Goal: Task Accomplishment & Management: Manage account settings

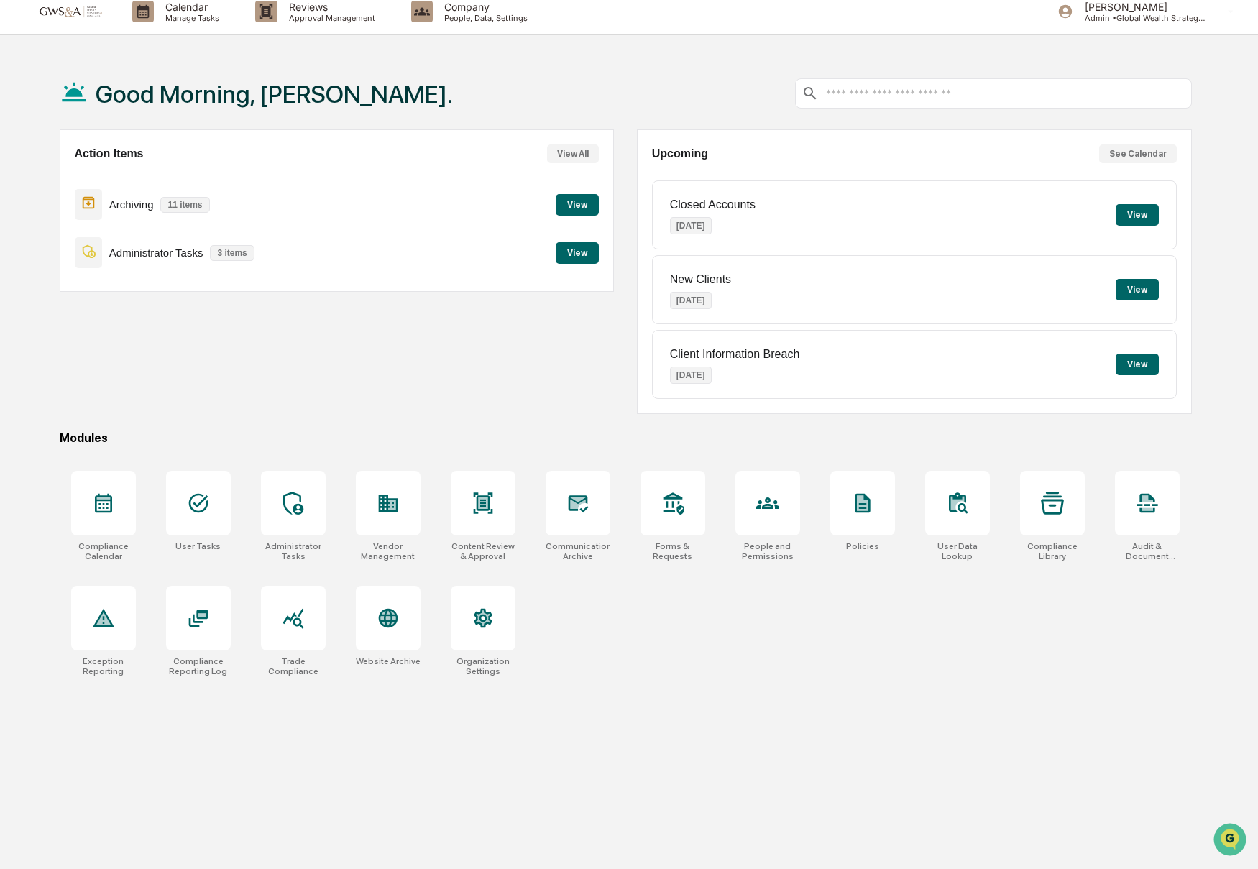
click at [186, 206] on p "11 items" at bounding box center [184, 205] width 49 height 16
click at [563, 207] on button "View" at bounding box center [577, 205] width 43 height 22
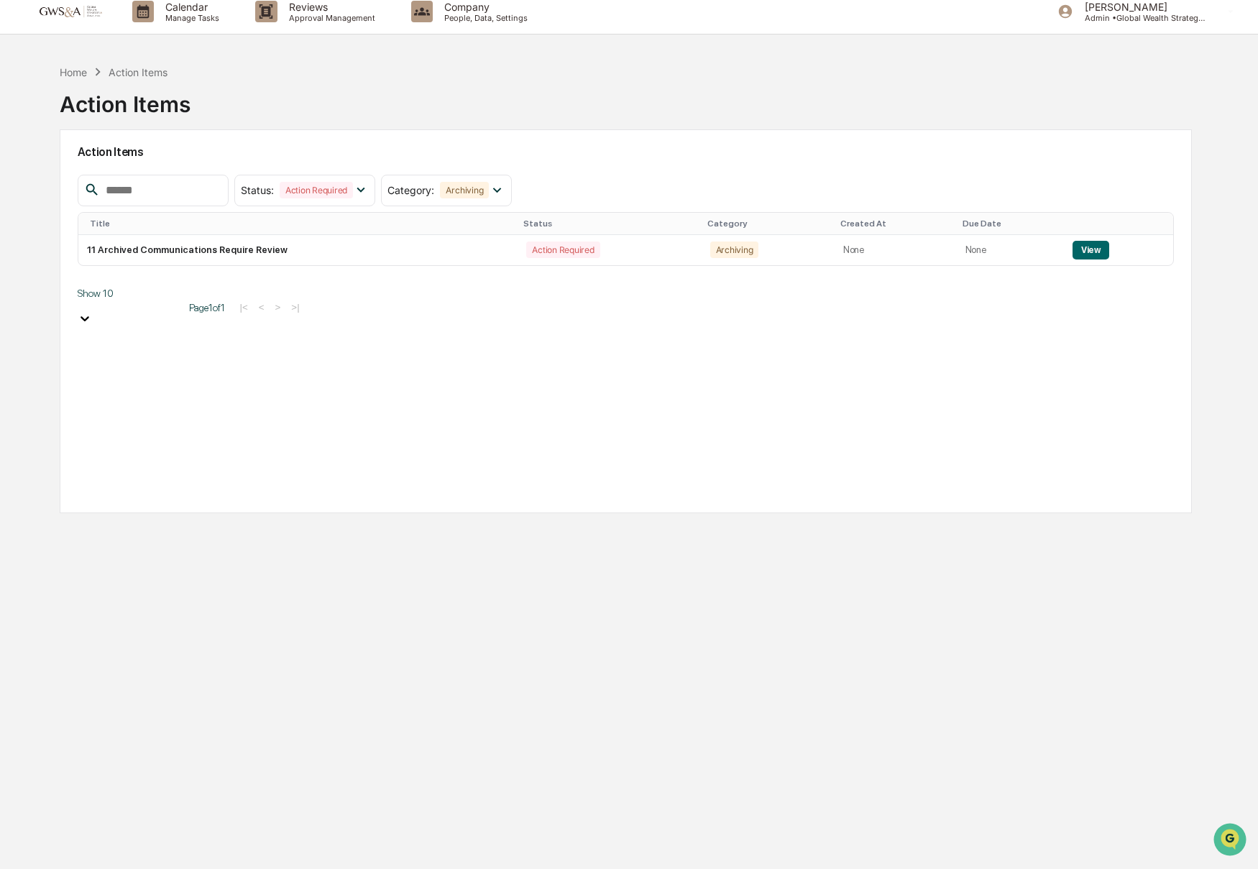
scroll to position [13, 0]
click at [1101, 249] on button "View" at bounding box center [1091, 253] width 37 height 19
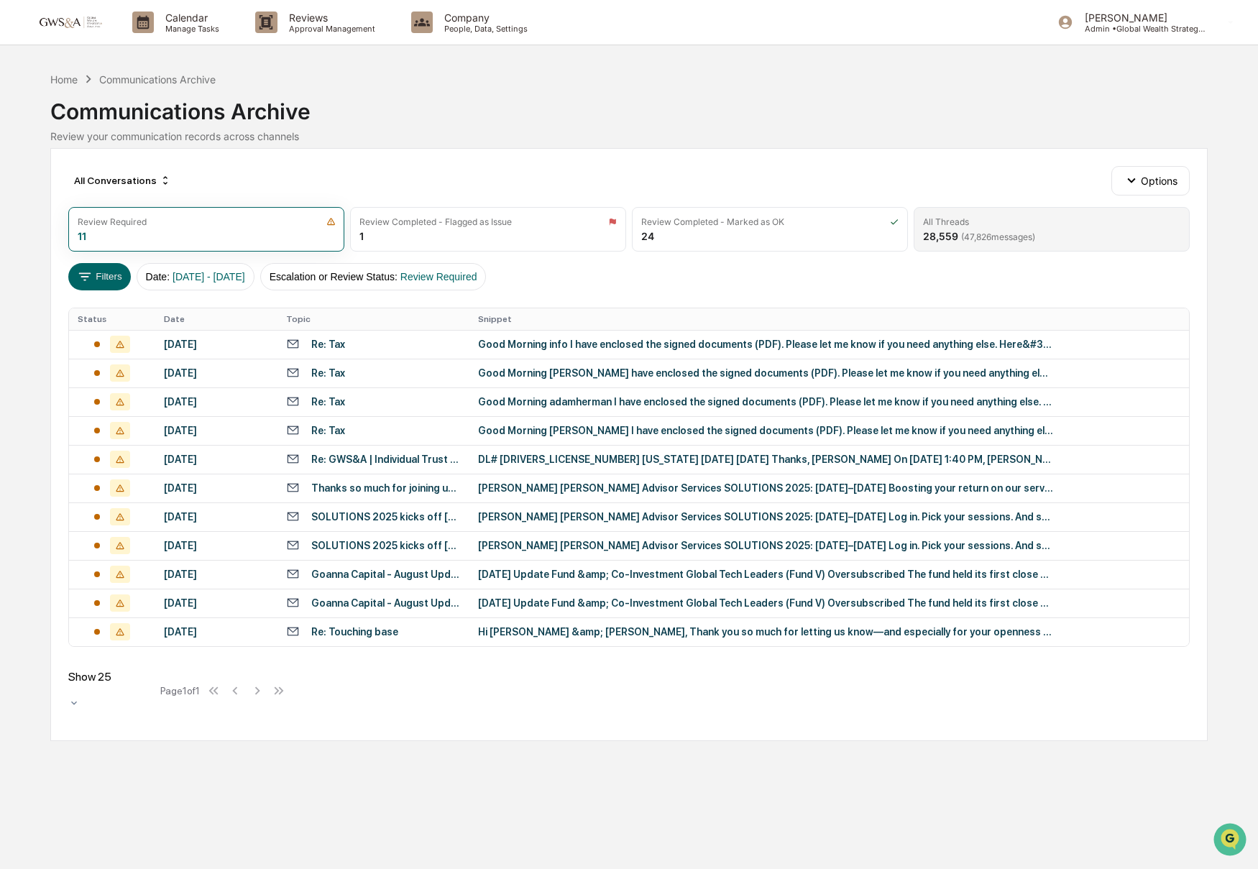
click at [978, 238] on span "( 47,826 messages)" at bounding box center [998, 237] width 74 height 11
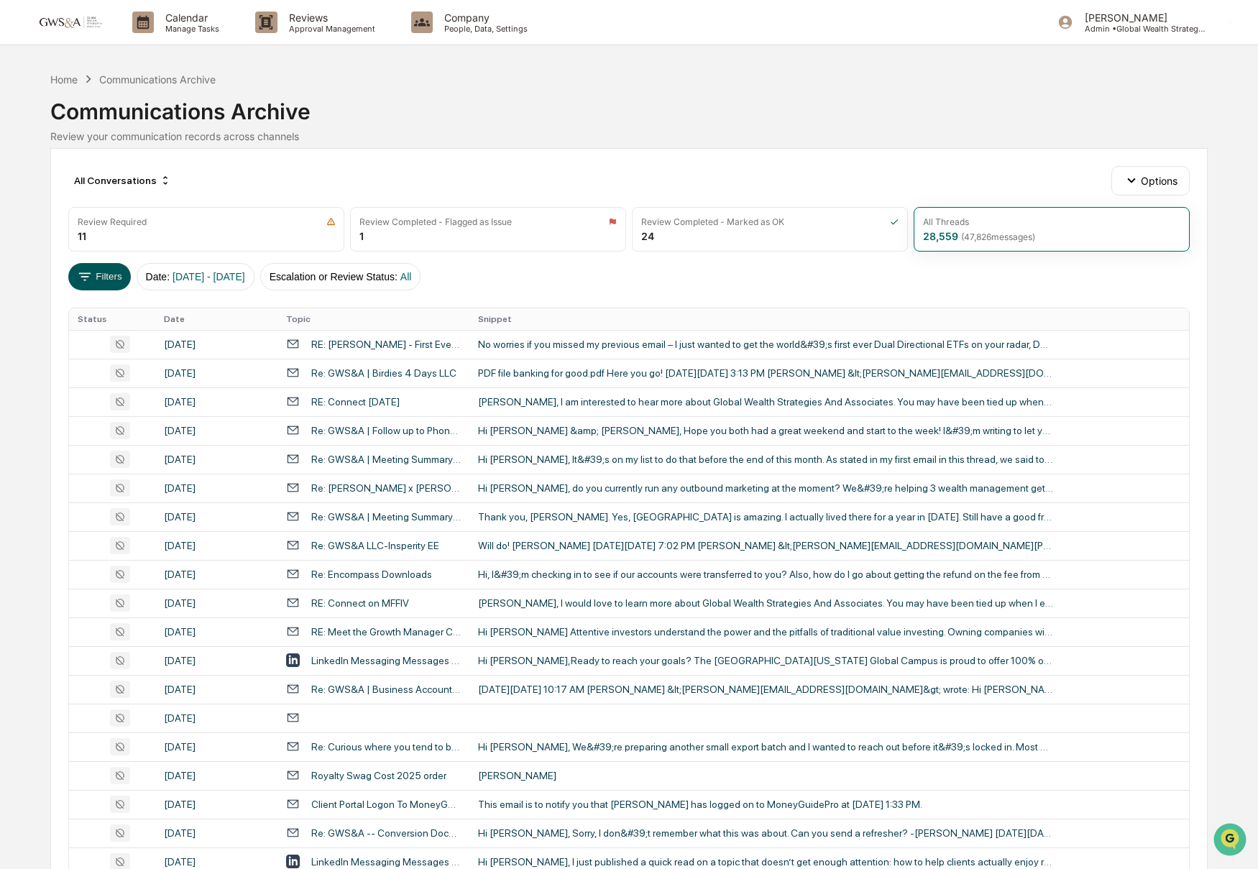
click at [104, 278] on button "Filters" at bounding box center [99, 276] width 63 height 27
click at [168, 275] on button "Date : [DATE] - [DATE]" at bounding box center [196, 276] width 118 height 27
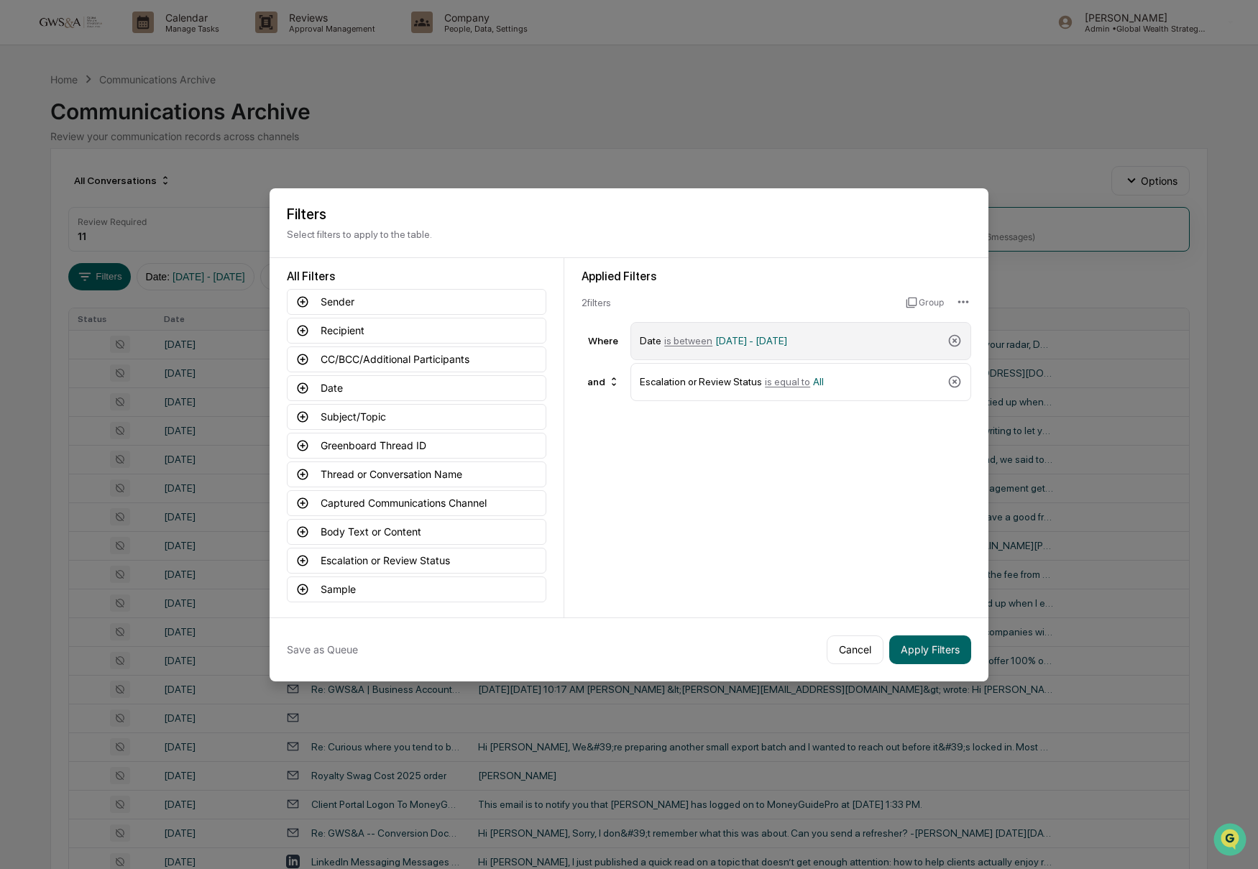
click at [746, 342] on span "[DATE] - [DATE]" at bounding box center [751, 341] width 72 height 12
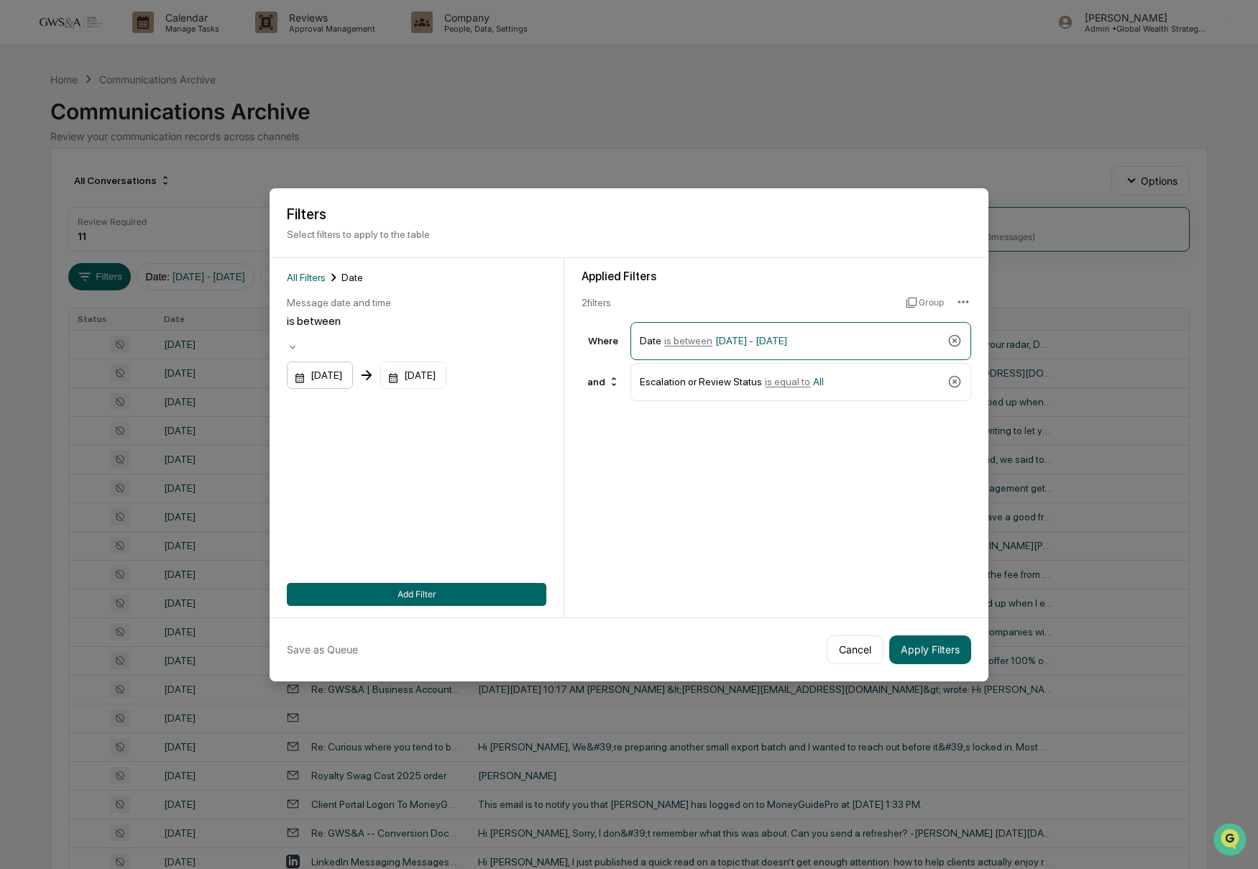
click at [347, 364] on div "[DATE]" at bounding box center [320, 375] width 66 height 27
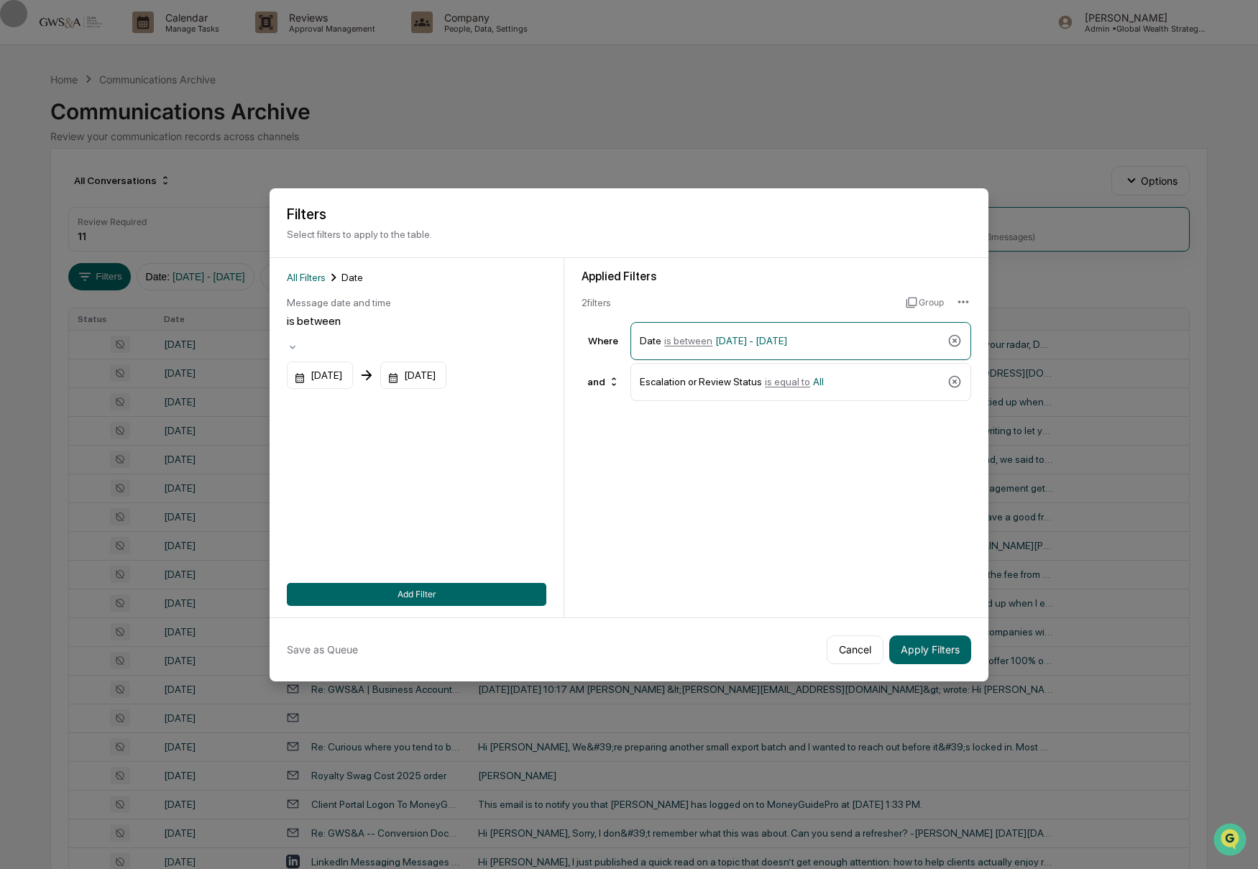
click at [506, 595] on button "Add Filter" at bounding box center [417, 594] width 260 height 23
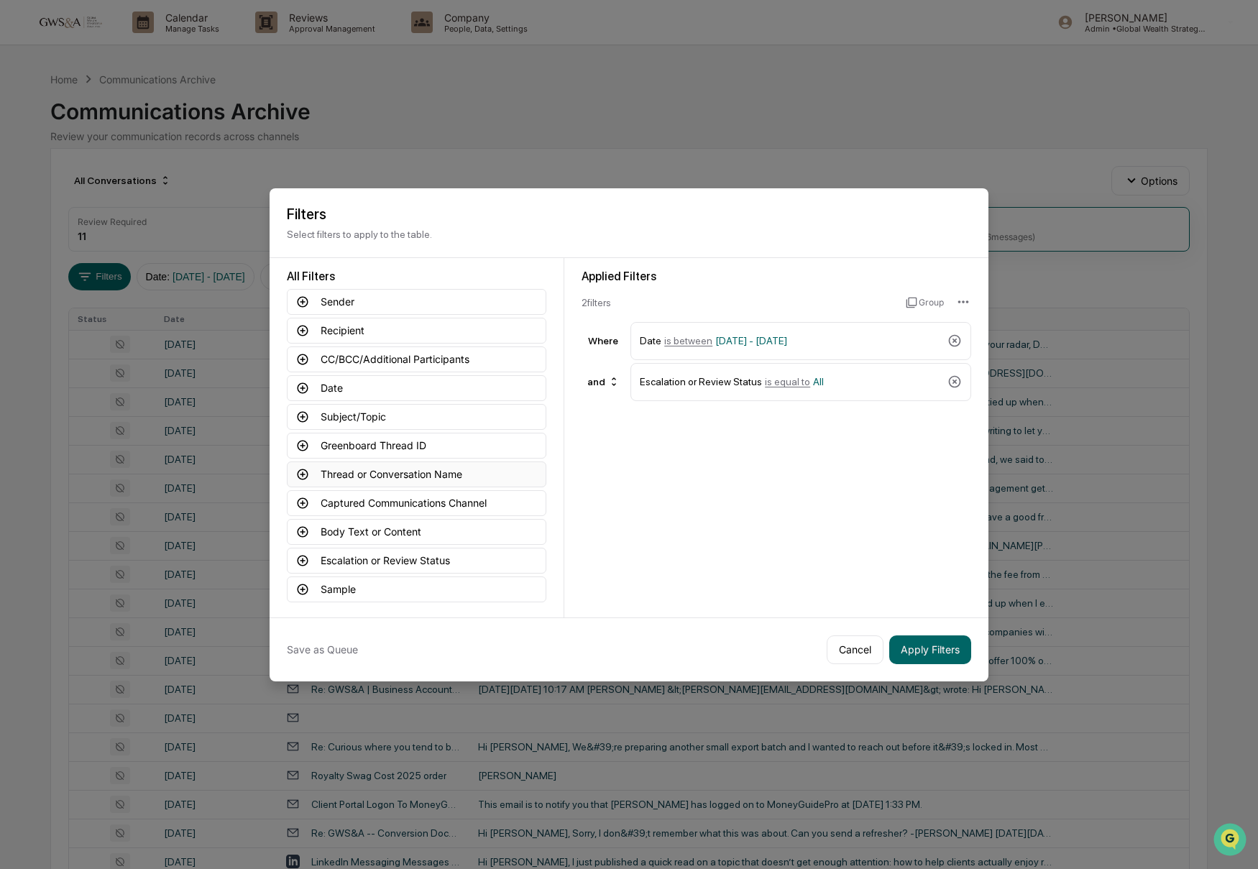
click at [300, 469] on icon at bounding box center [303, 474] width 11 height 11
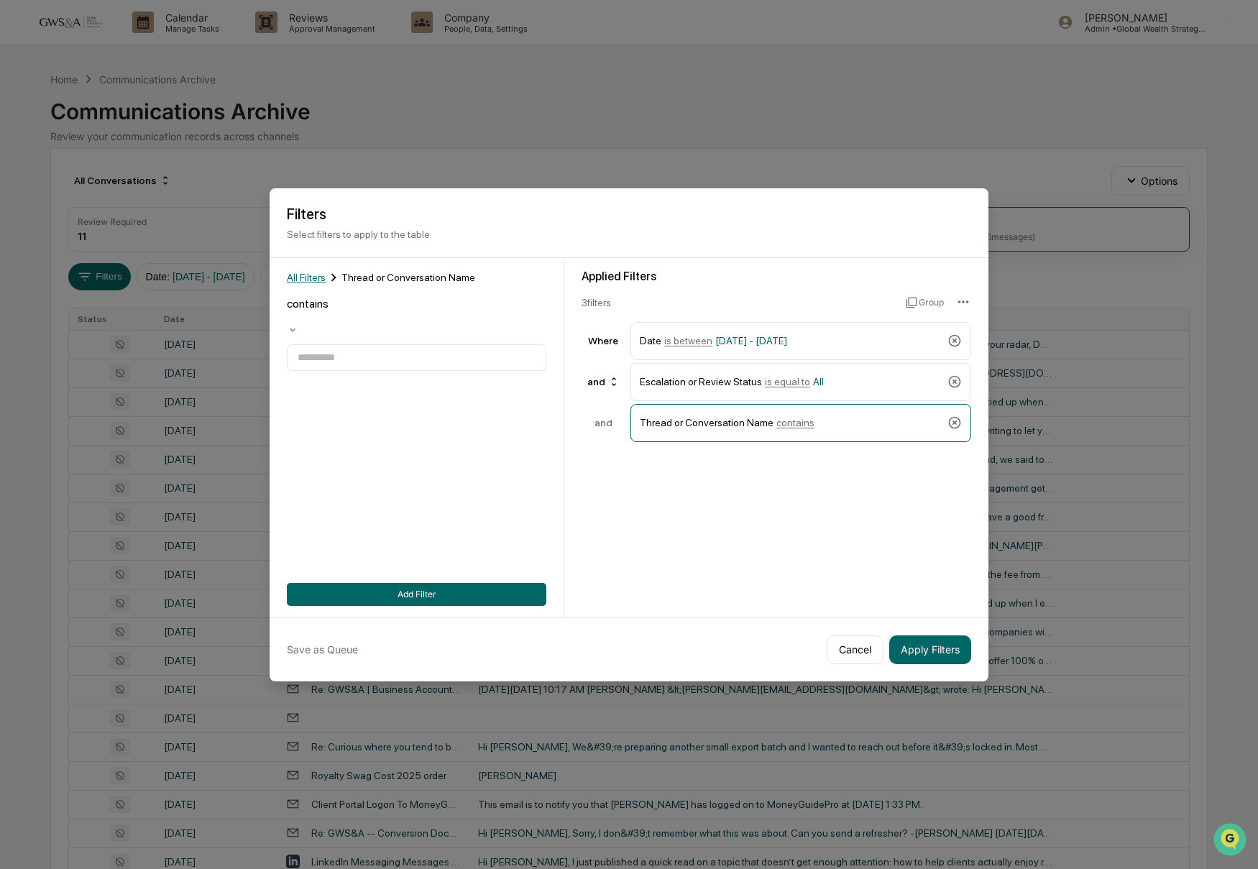
click at [324, 278] on span "All Filters" at bounding box center [306, 278] width 39 height 12
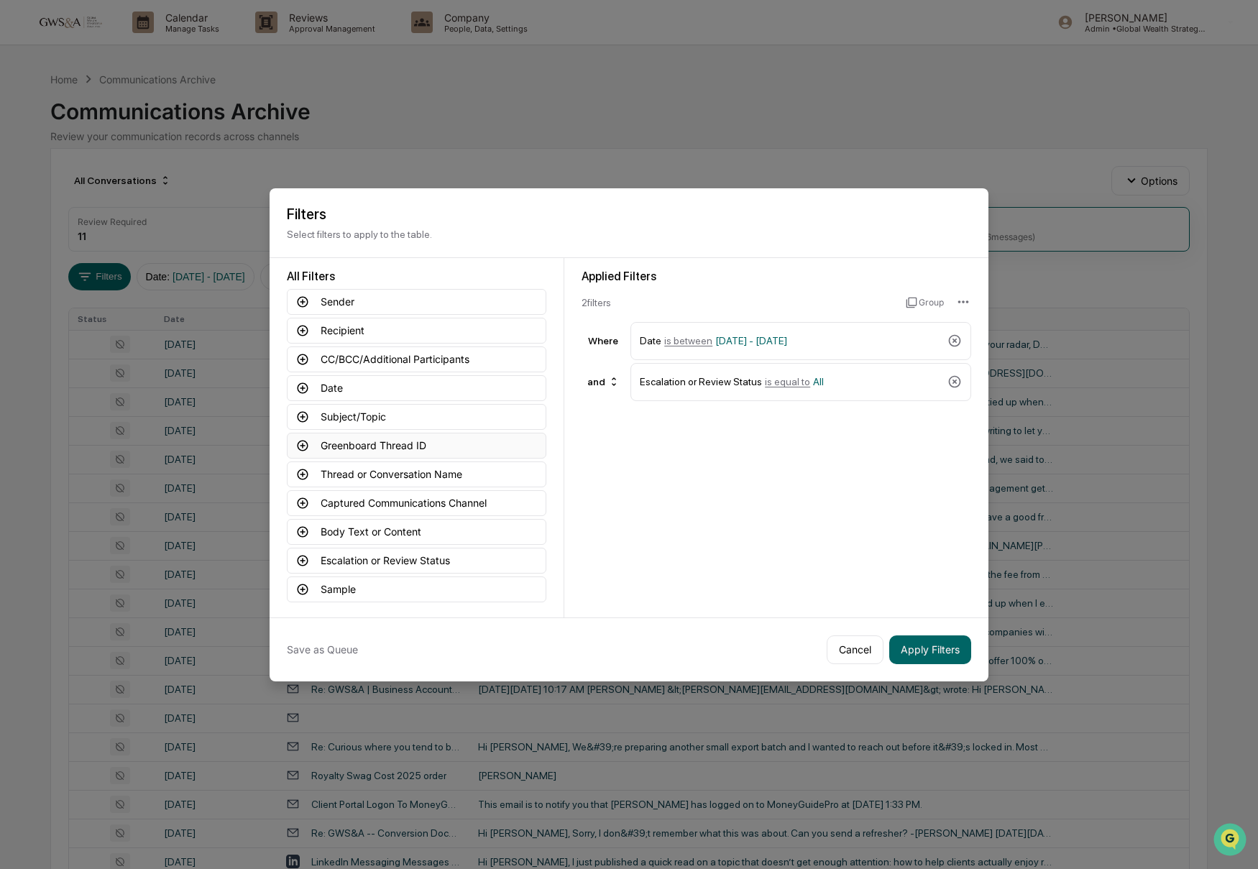
click at [308, 443] on icon at bounding box center [302, 445] width 13 height 13
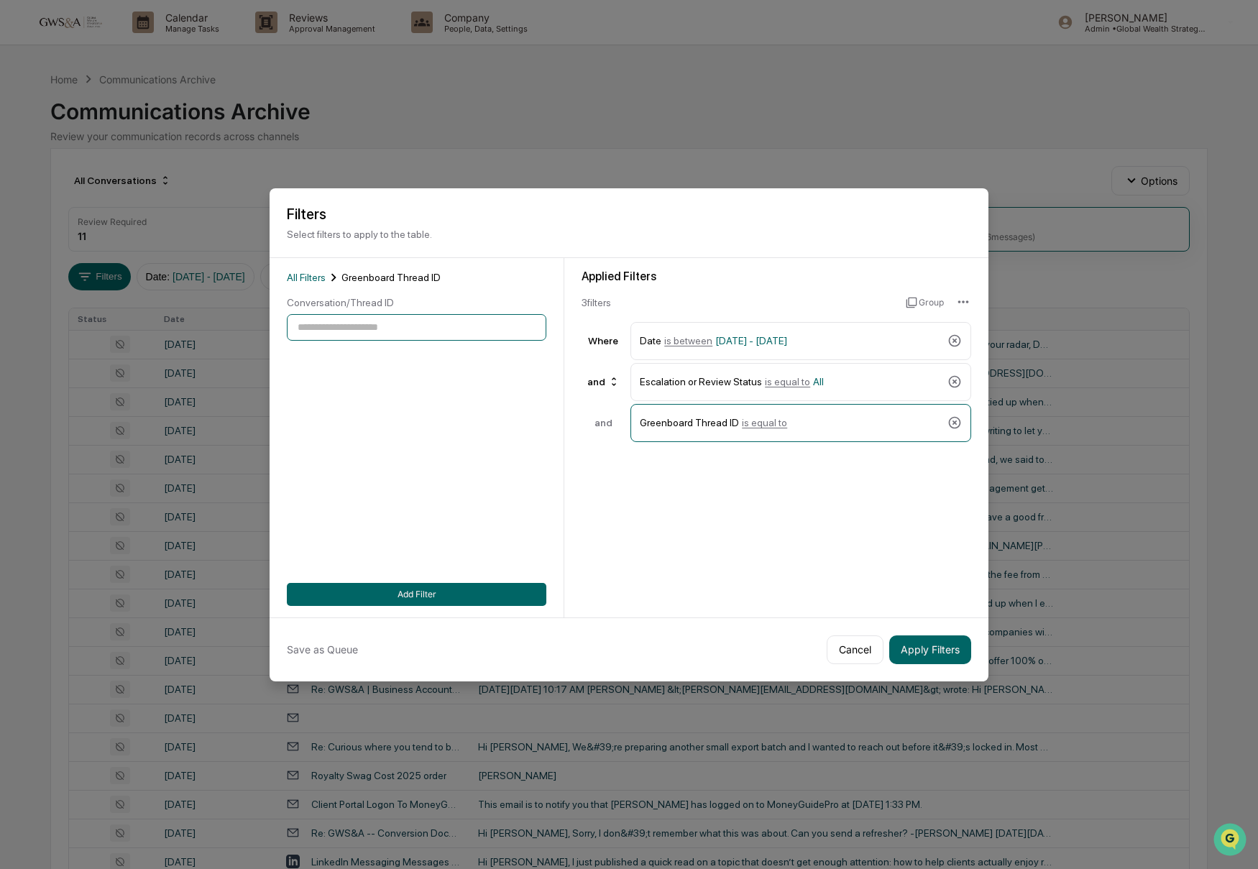
click at [372, 329] on input at bounding box center [417, 327] width 260 height 27
drag, startPoint x: 841, startPoint y: 639, endPoint x: 851, endPoint y: 642, distance: 10.5
click at [842, 639] on button "Cancel" at bounding box center [855, 650] width 57 height 29
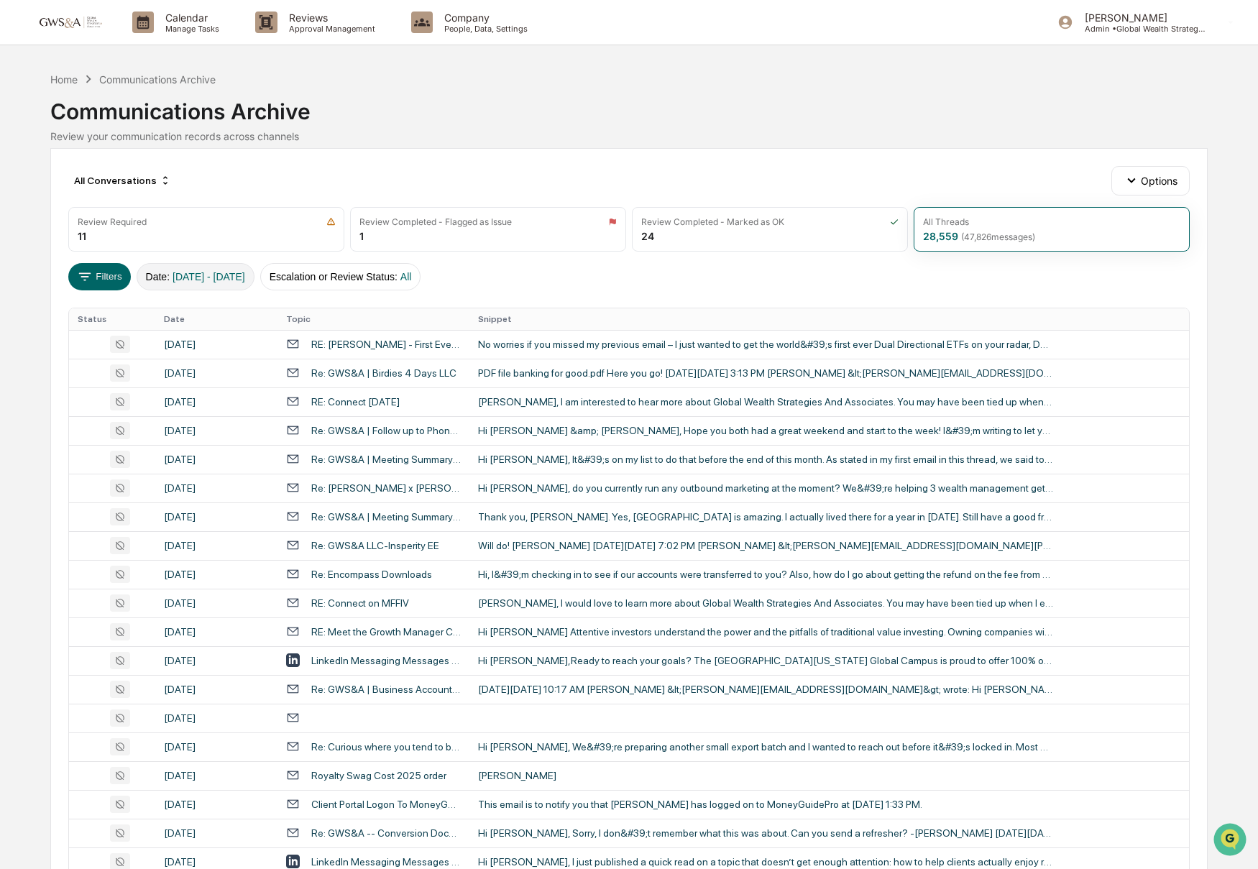
click at [209, 274] on span "[DATE] - [DATE]" at bounding box center [209, 277] width 73 height 12
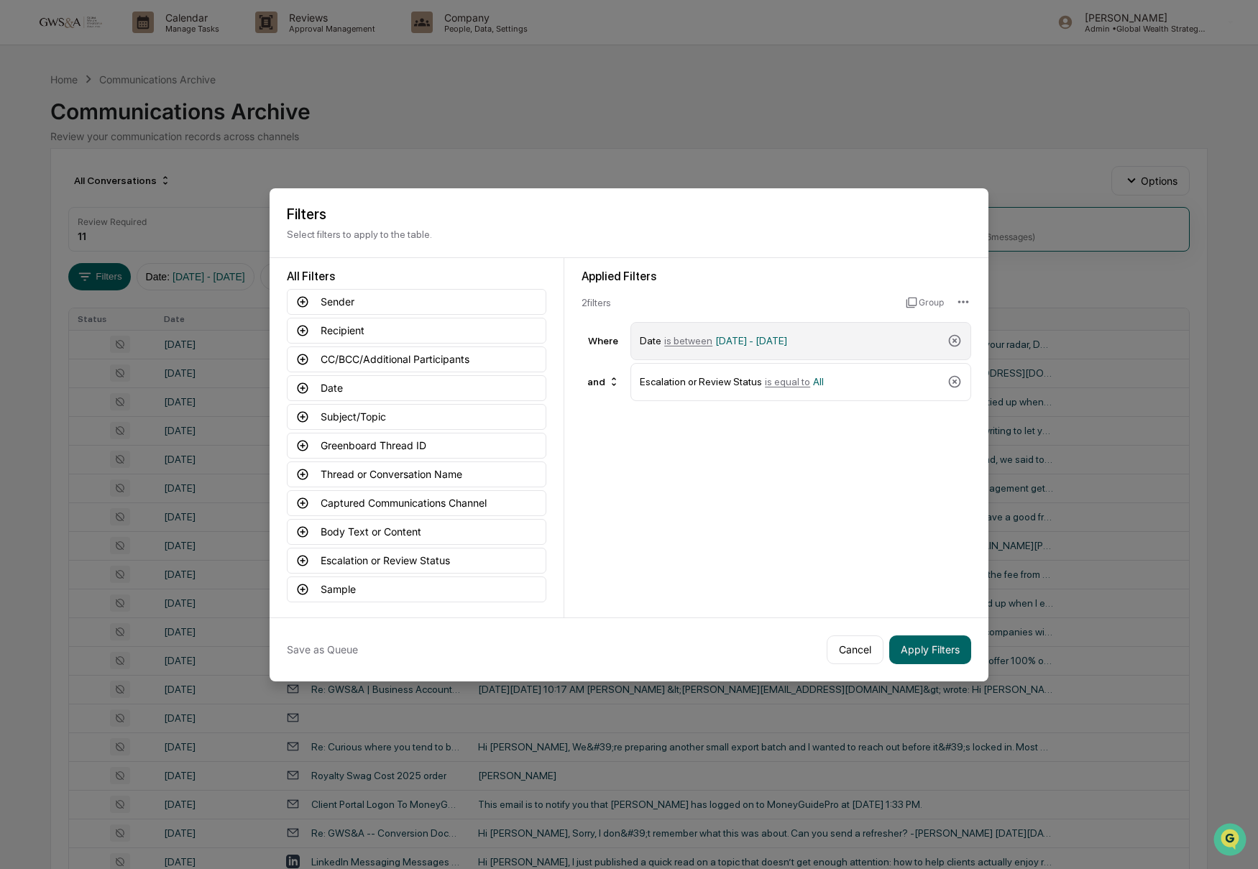
click at [787, 338] on span "[DATE] - [DATE]" at bounding box center [751, 341] width 72 height 12
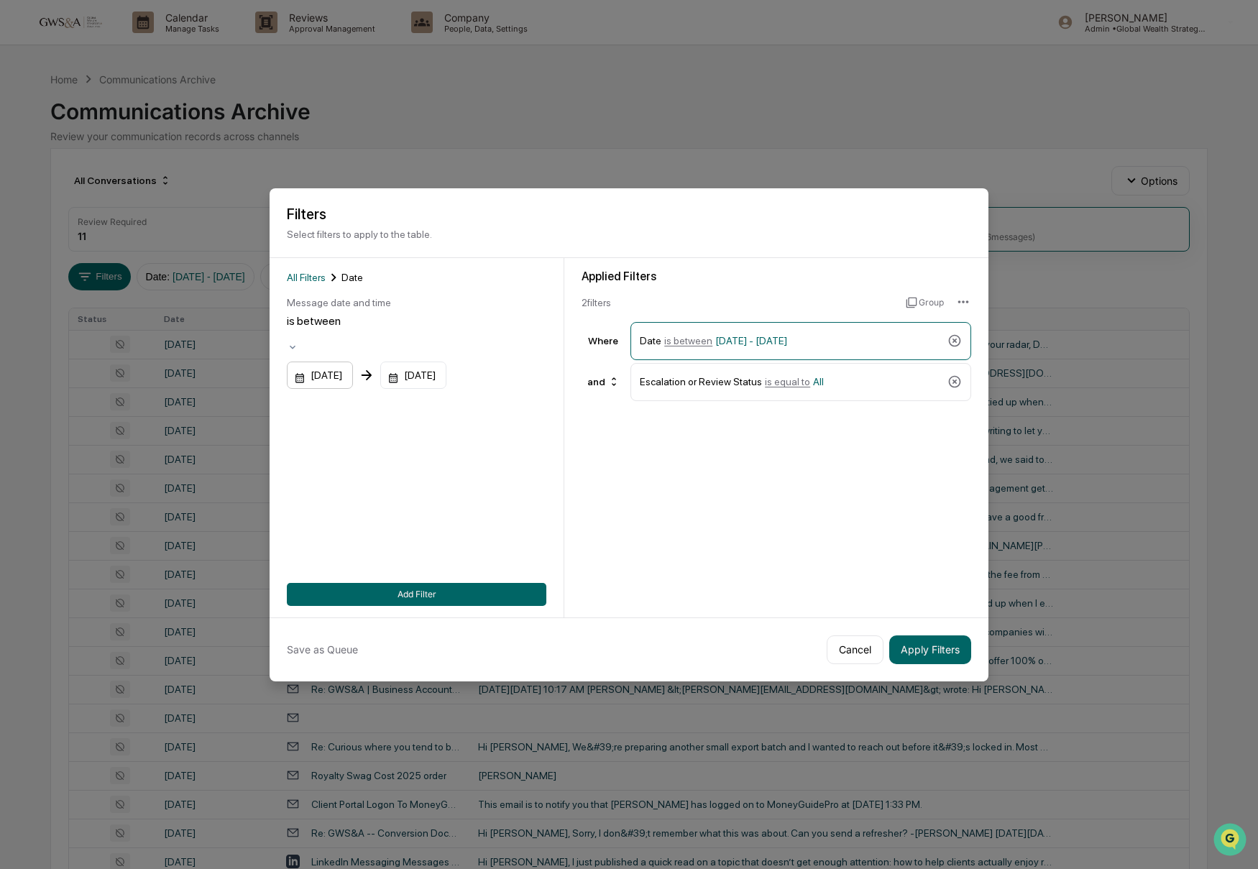
click at [339, 362] on div "[DATE]" at bounding box center [320, 375] width 66 height 27
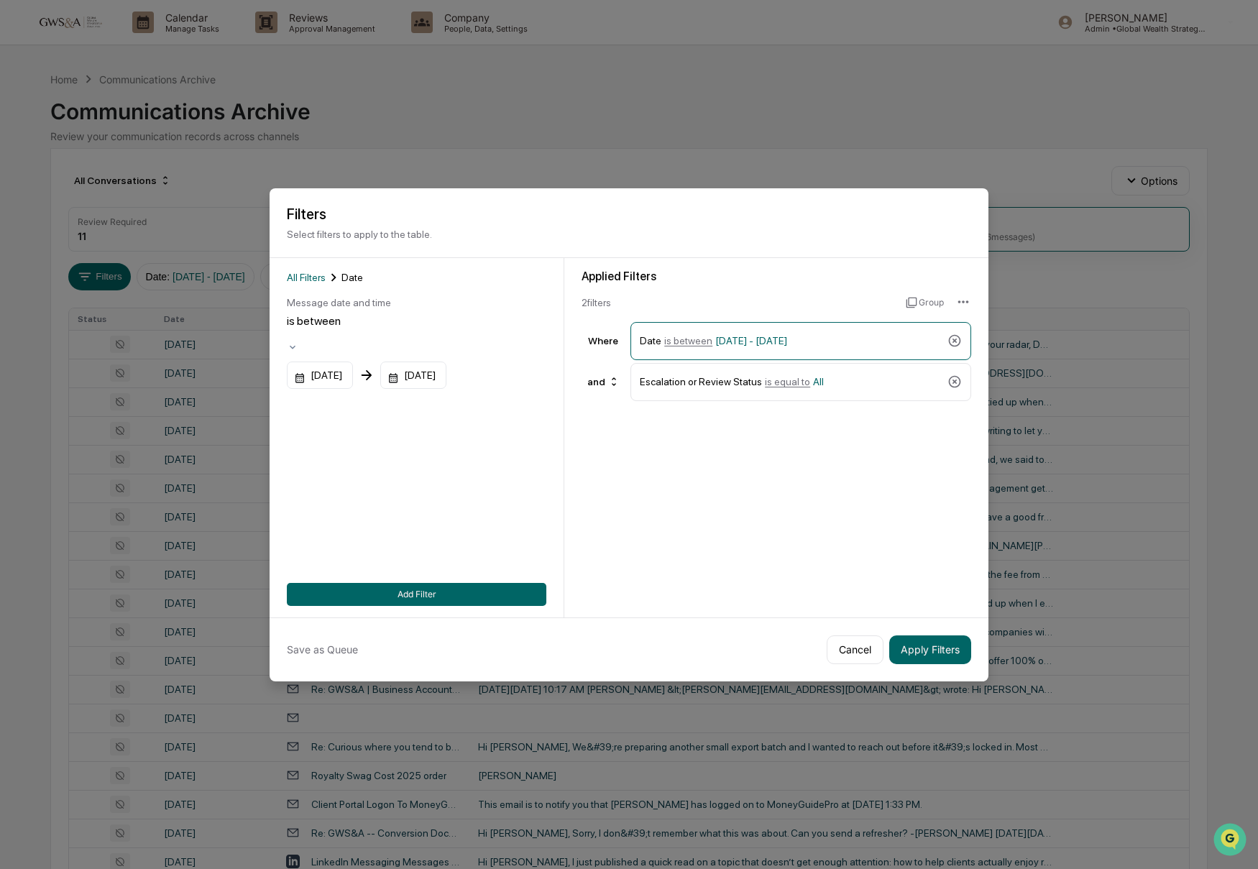
drag, startPoint x: 429, startPoint y: 493, endPoint x: 611, endPoint y: 566, distance: 195.9
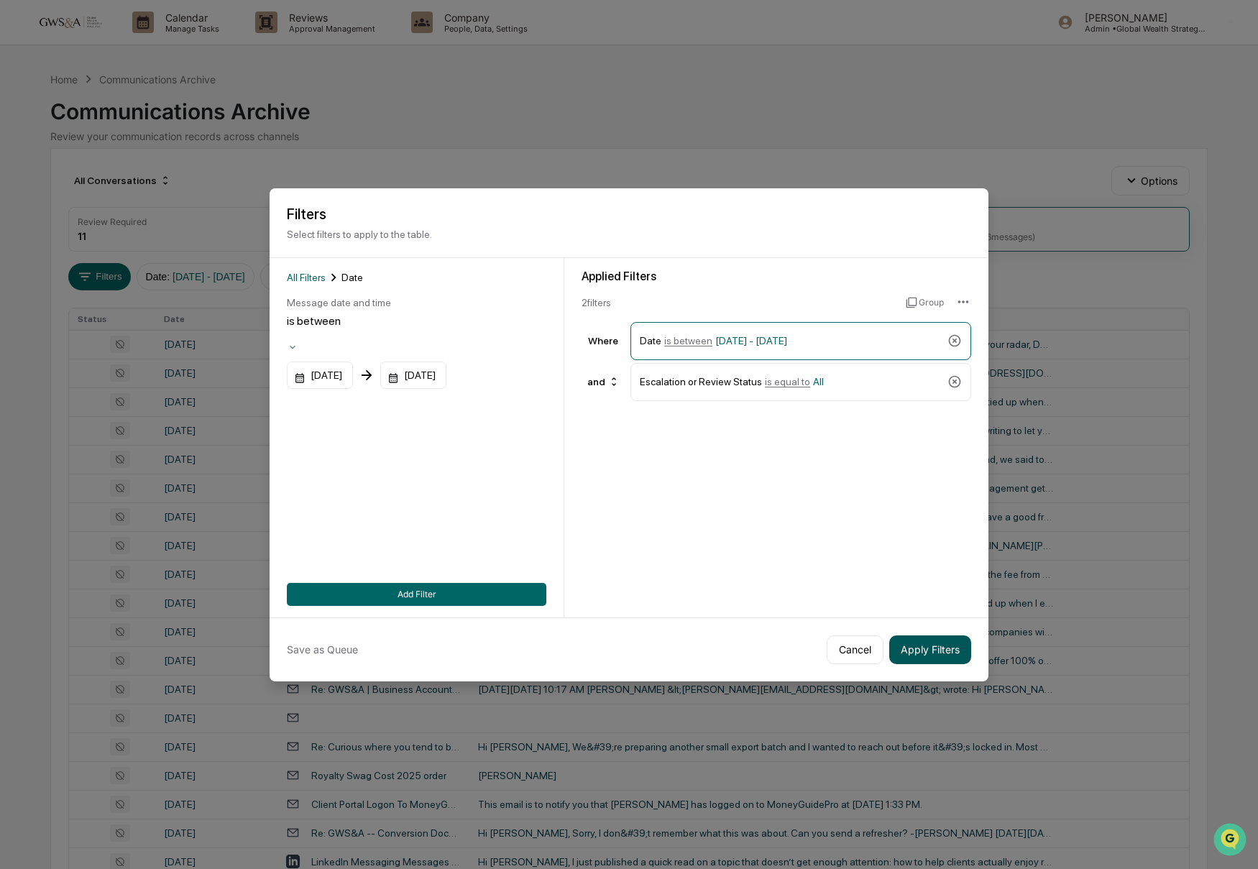
click at [933, 653] on button "Apply Filters" at bounding box center [930, 650] width 82 height 29
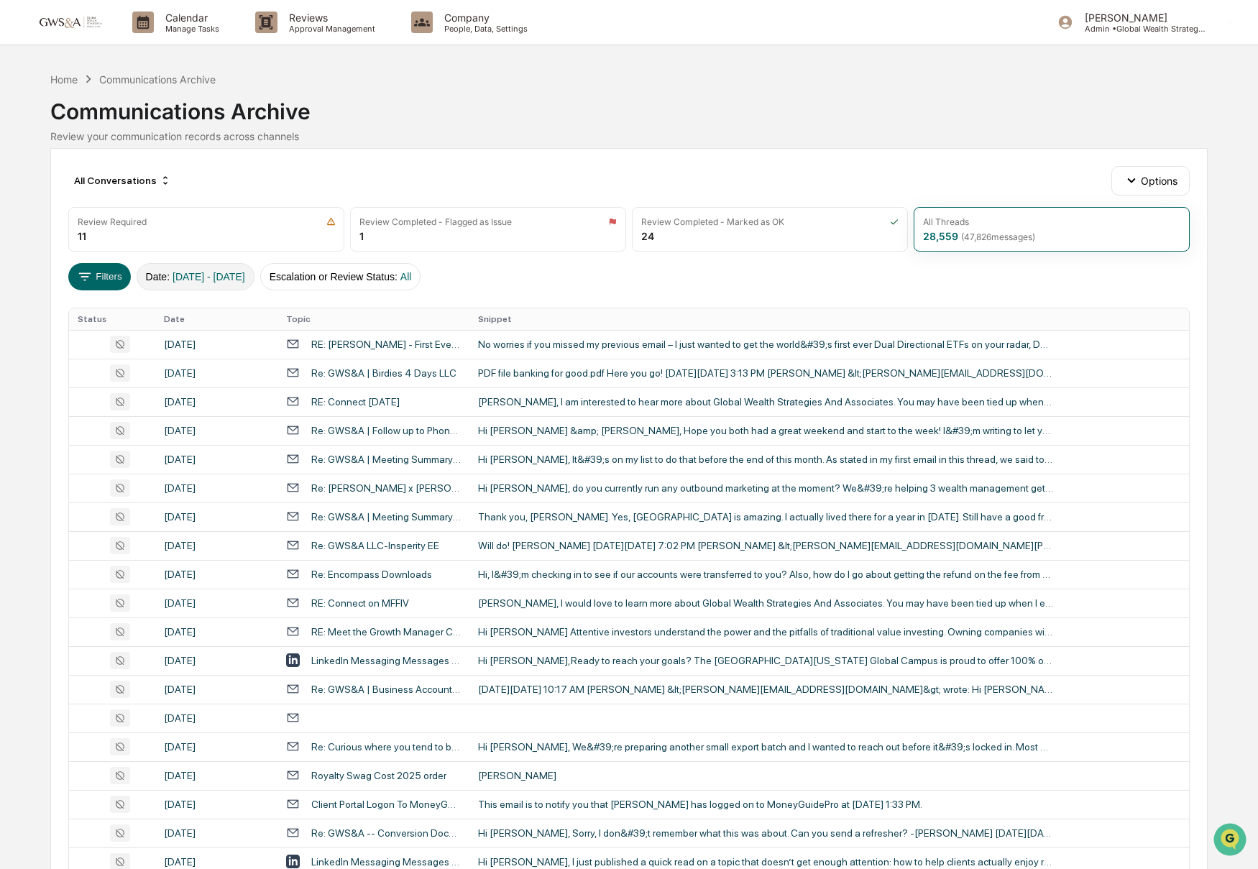
click at [177, 286] on button "Date : [DATE] - [DATE]" at bounding box center [196, 276] width 118 height 27
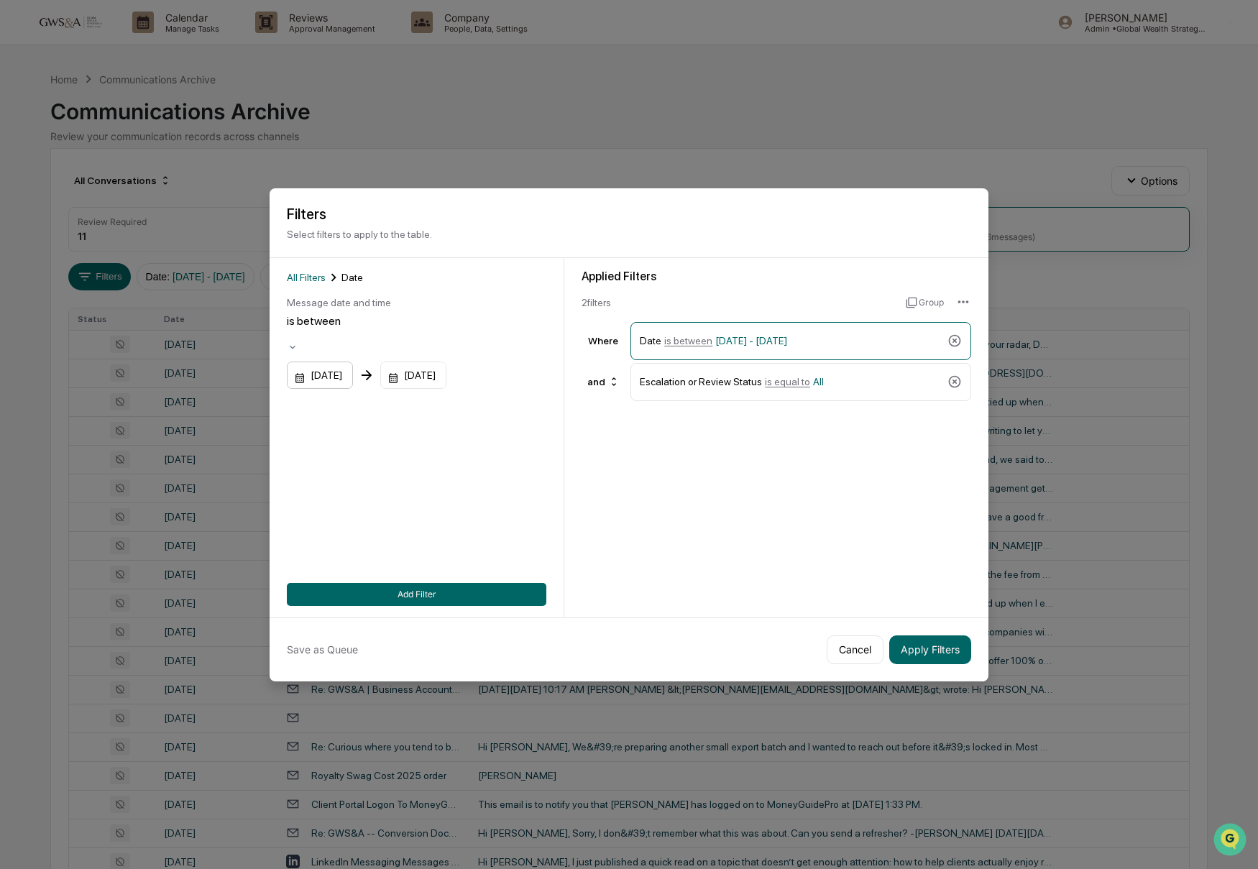
click at [329, 370] on div "[DATE]" at bounding box center [320, 375] width 66 height 27
click at [920, 654] on button "Apply Filters" at bounding box center [930, 650] width 82 height 29
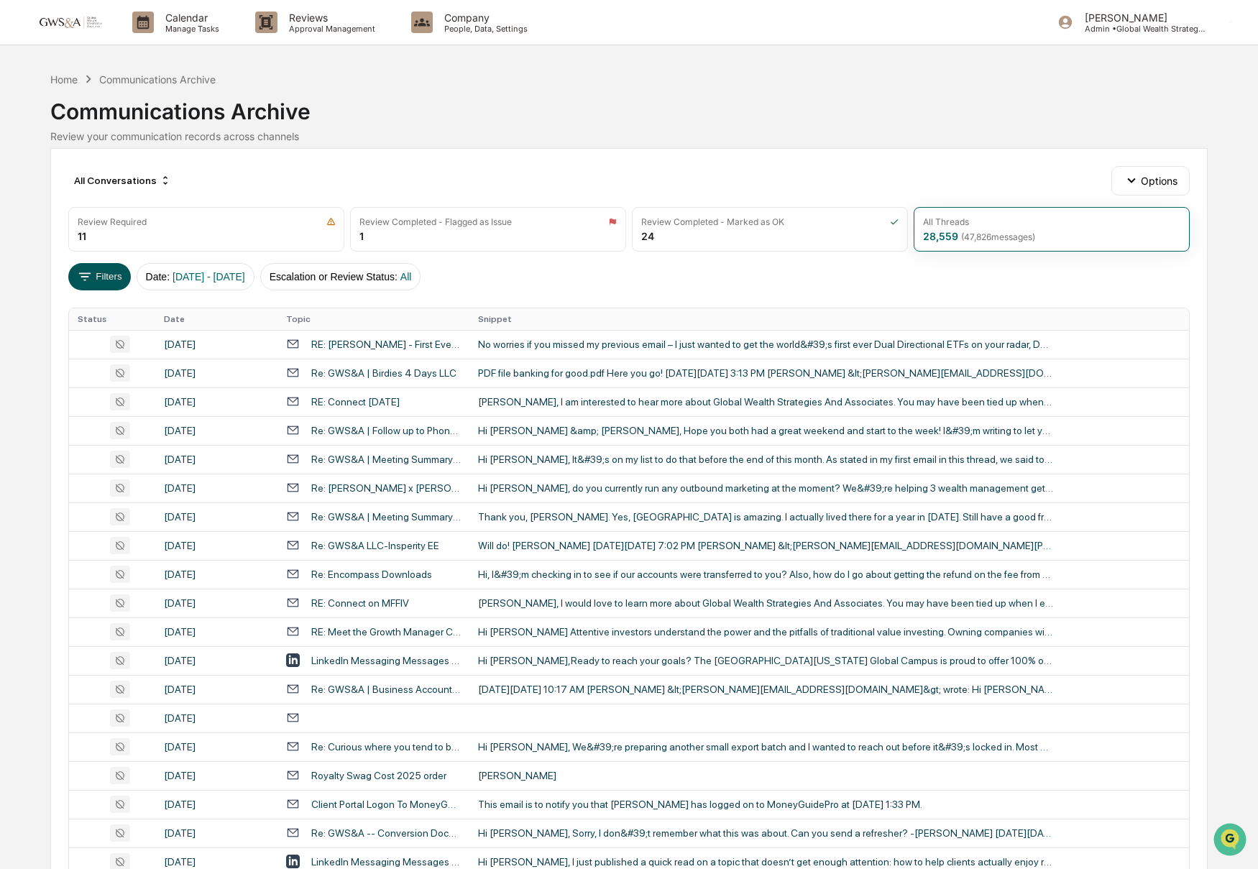
click at [86, 273] on icon at bounding box center [85, 276] width 12 height 8
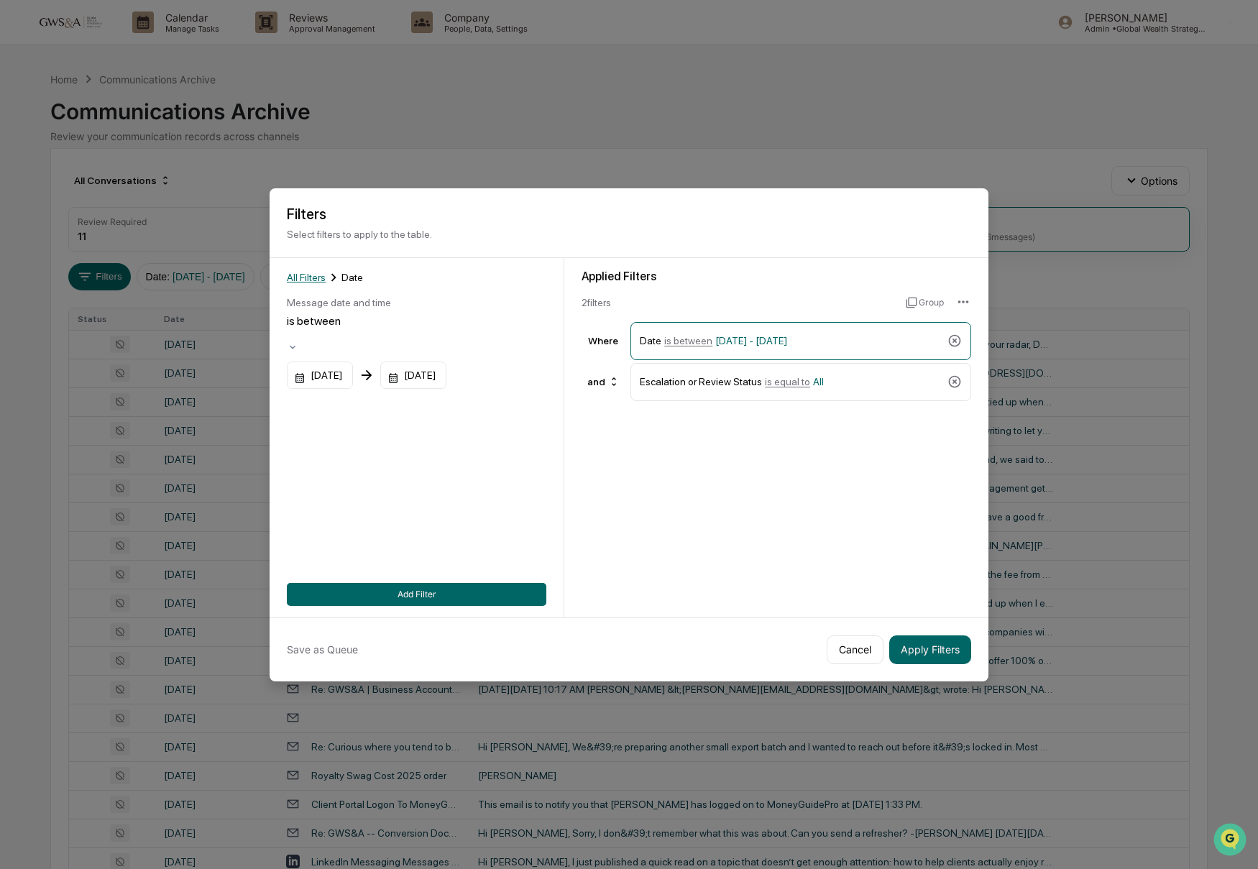
click at [313, 275] on span "All Filters" at bounding box center [306, 278] width 39 height 12
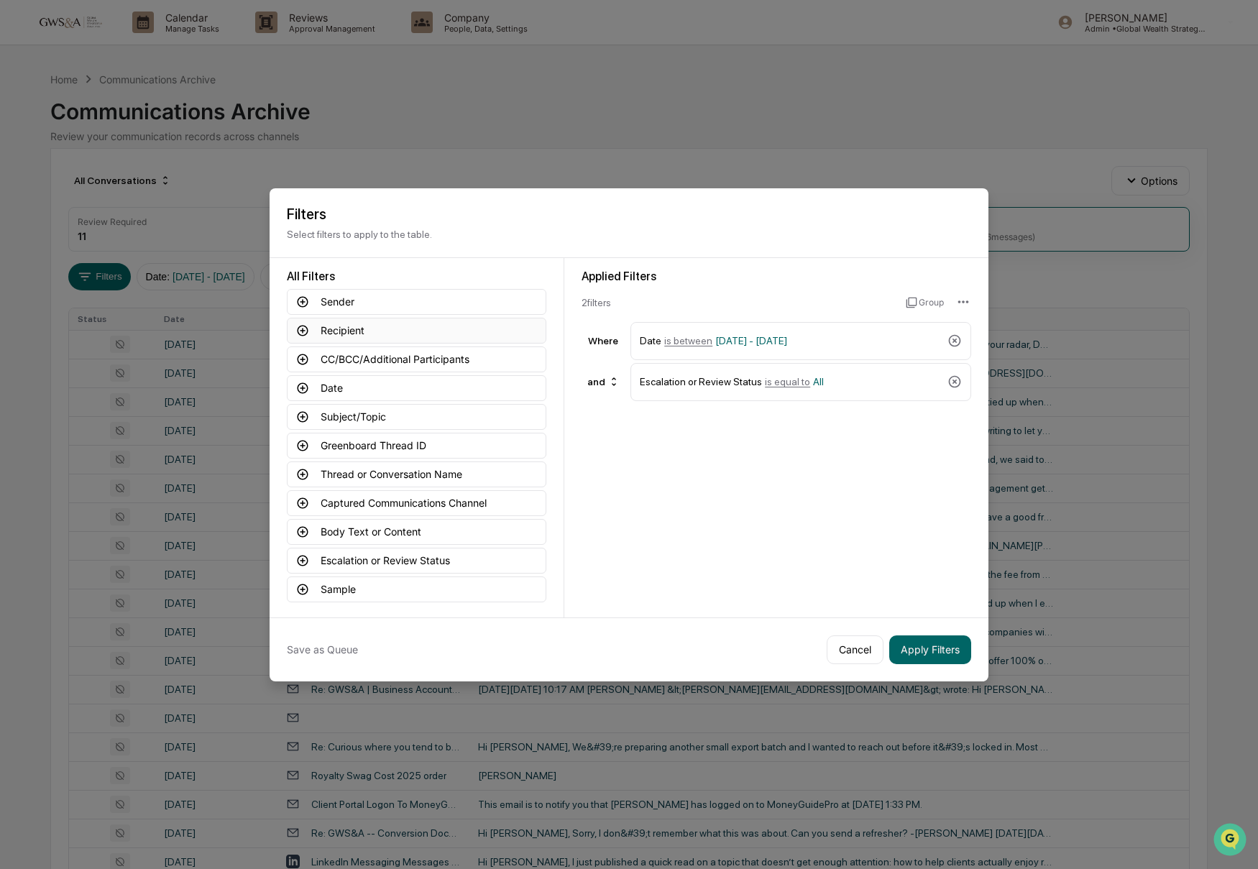
click at [304, 329] on icon at bounding box center [303, 330] width 11 height 11
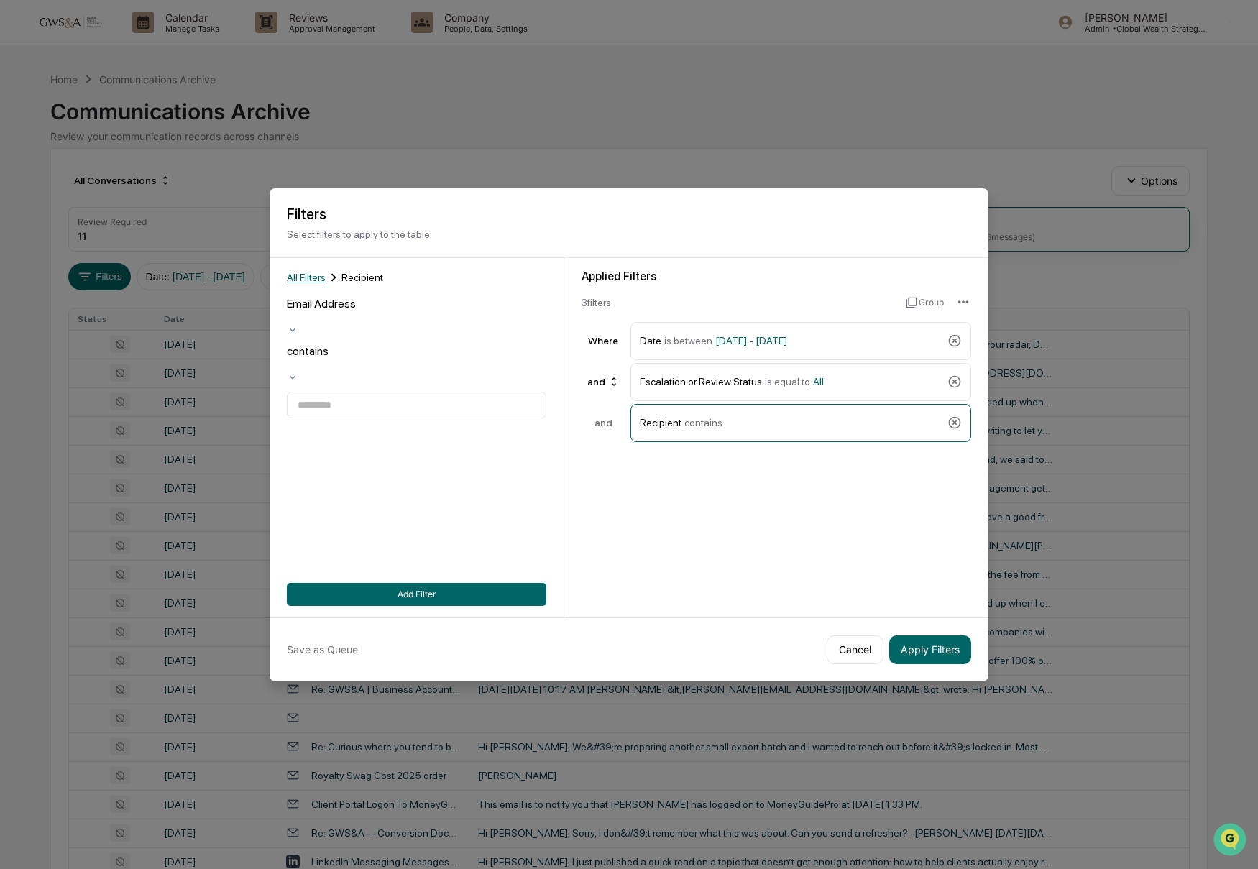
click at [311, 280] on span "All Filters" at bounding box center [306, 278] width 39 height 12
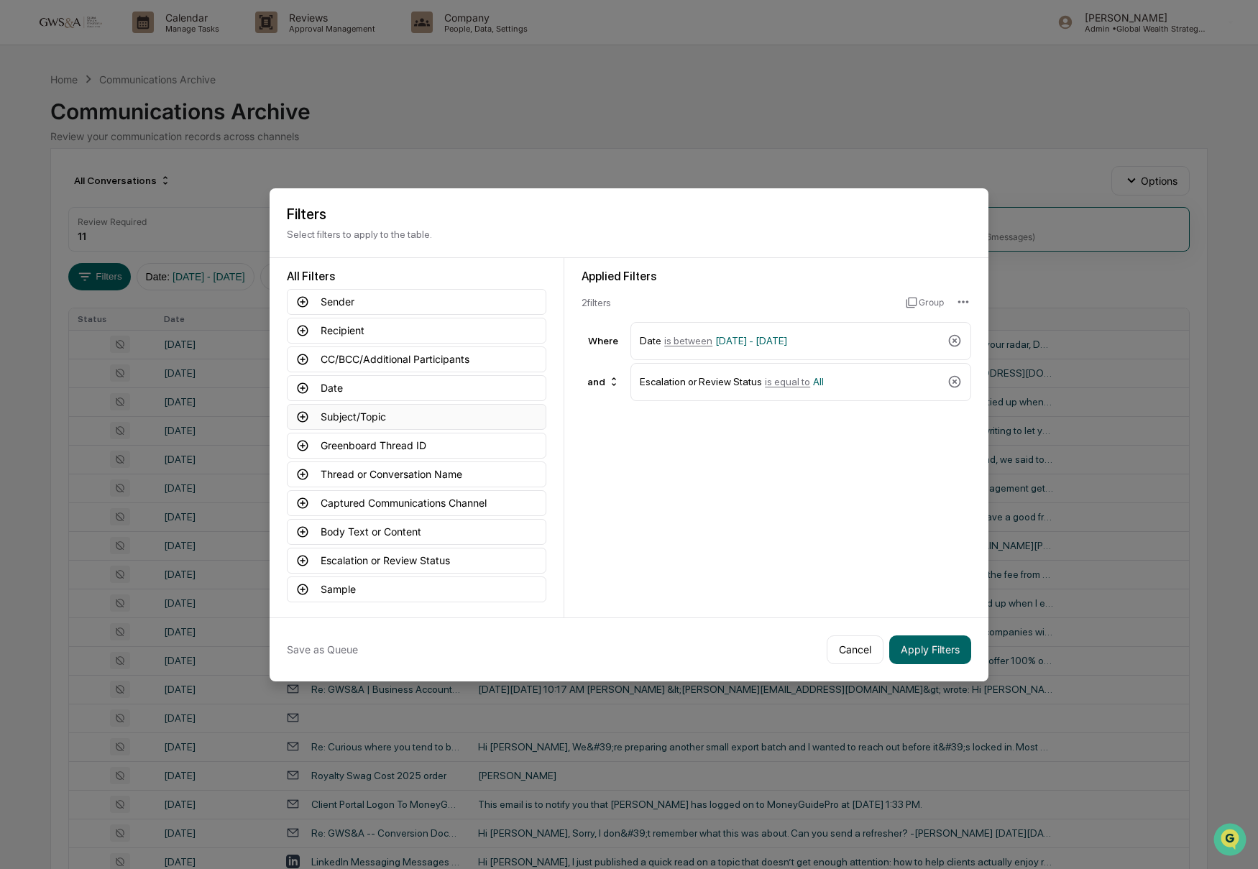
click at [305, 421] on icon at bounding box center [302, 417] width 13 height 13
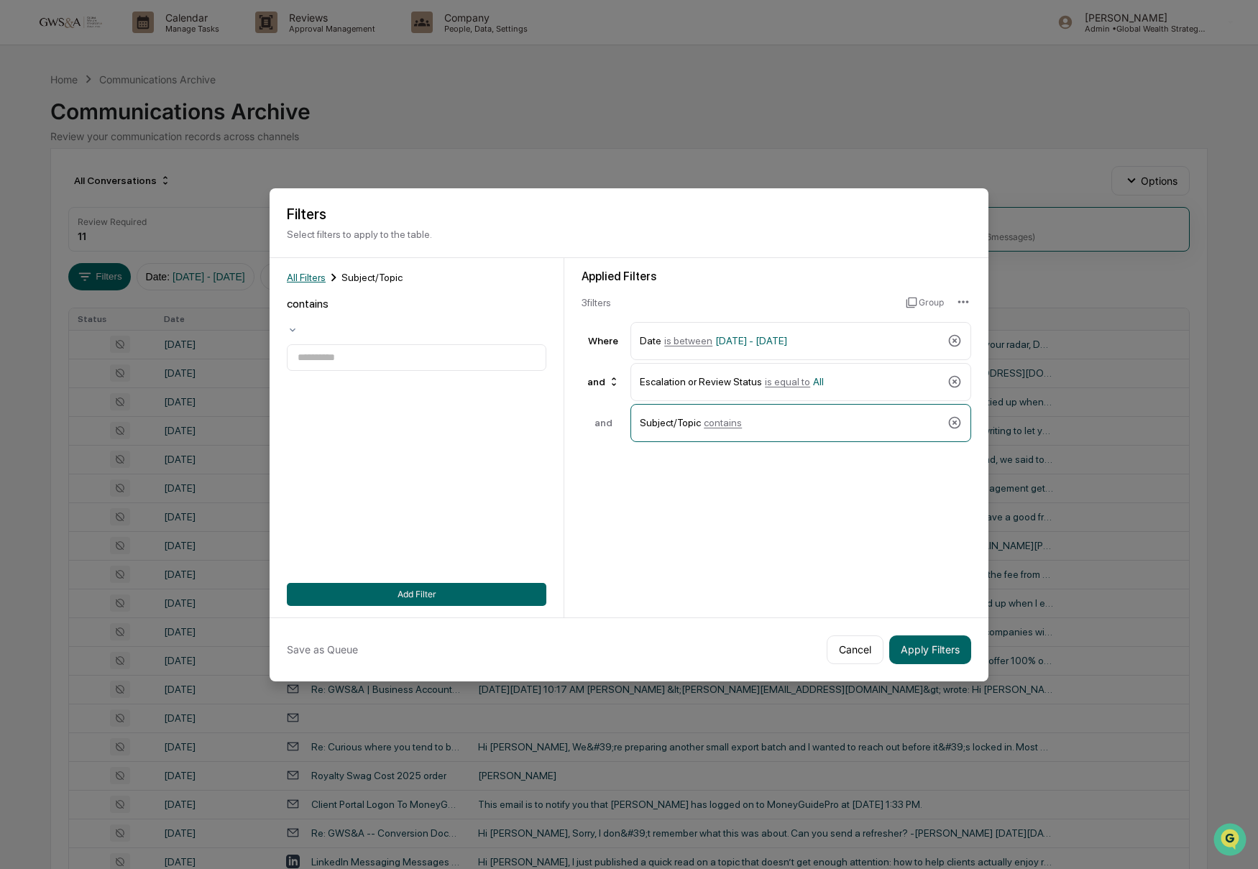
click at [304, 275] on span "All Filters" at bounding box center [306, 278] width 39 height 12
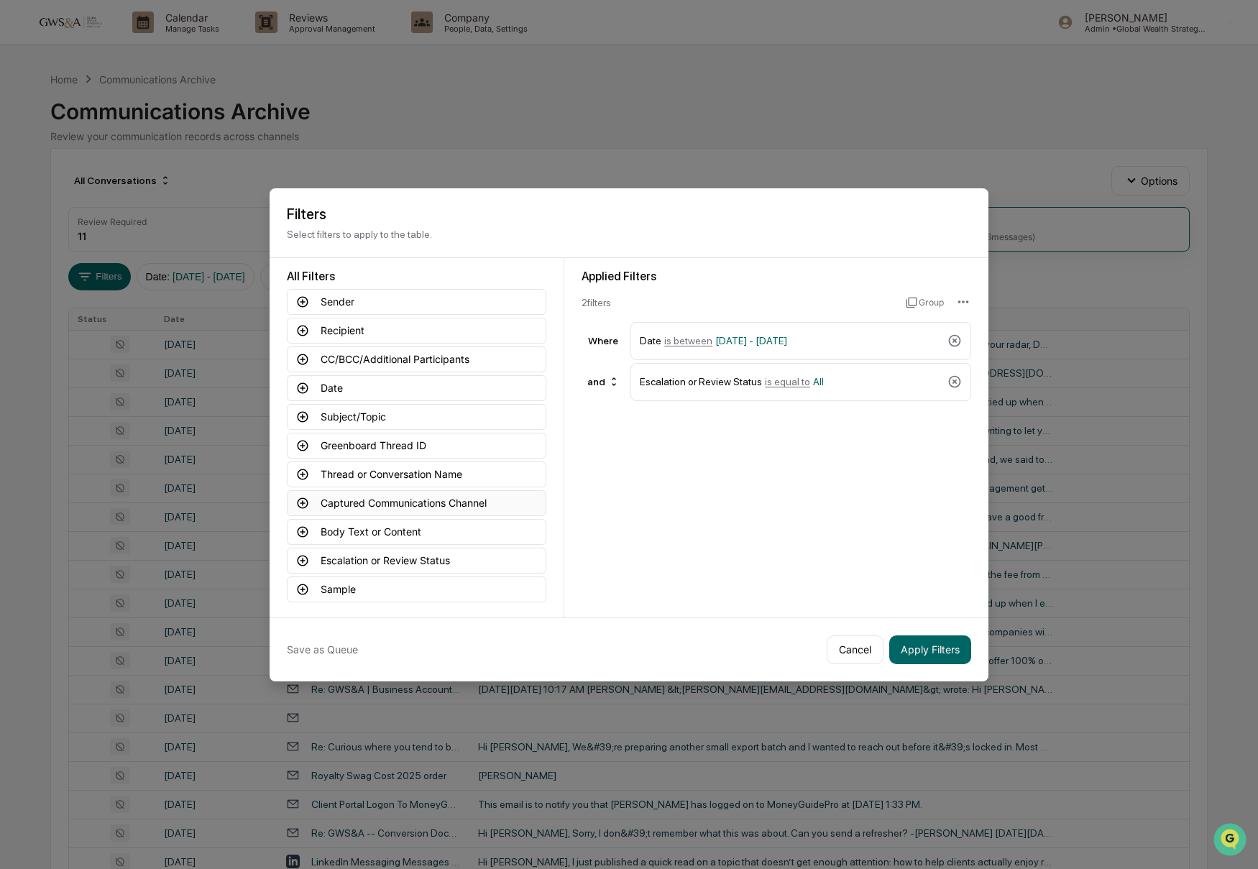
click at [308, 498] on icon at bounding box center [302, 503] width 13 height 13
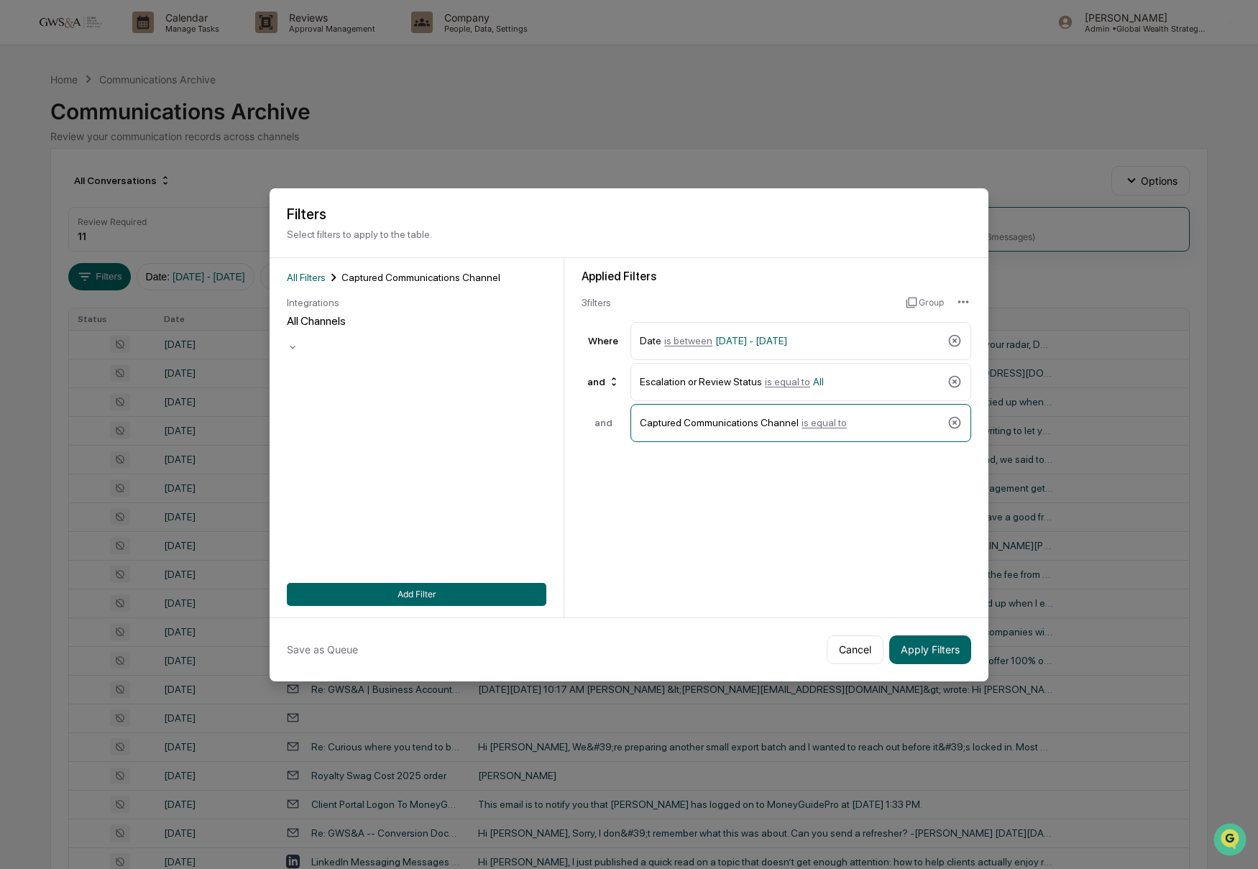
click at [349, 328] on div at bounding box center [417, 335] width 260 height 14
click at [917, 657] on button "Apply Filters" at bounding box center [930, 650] width 82 height 29
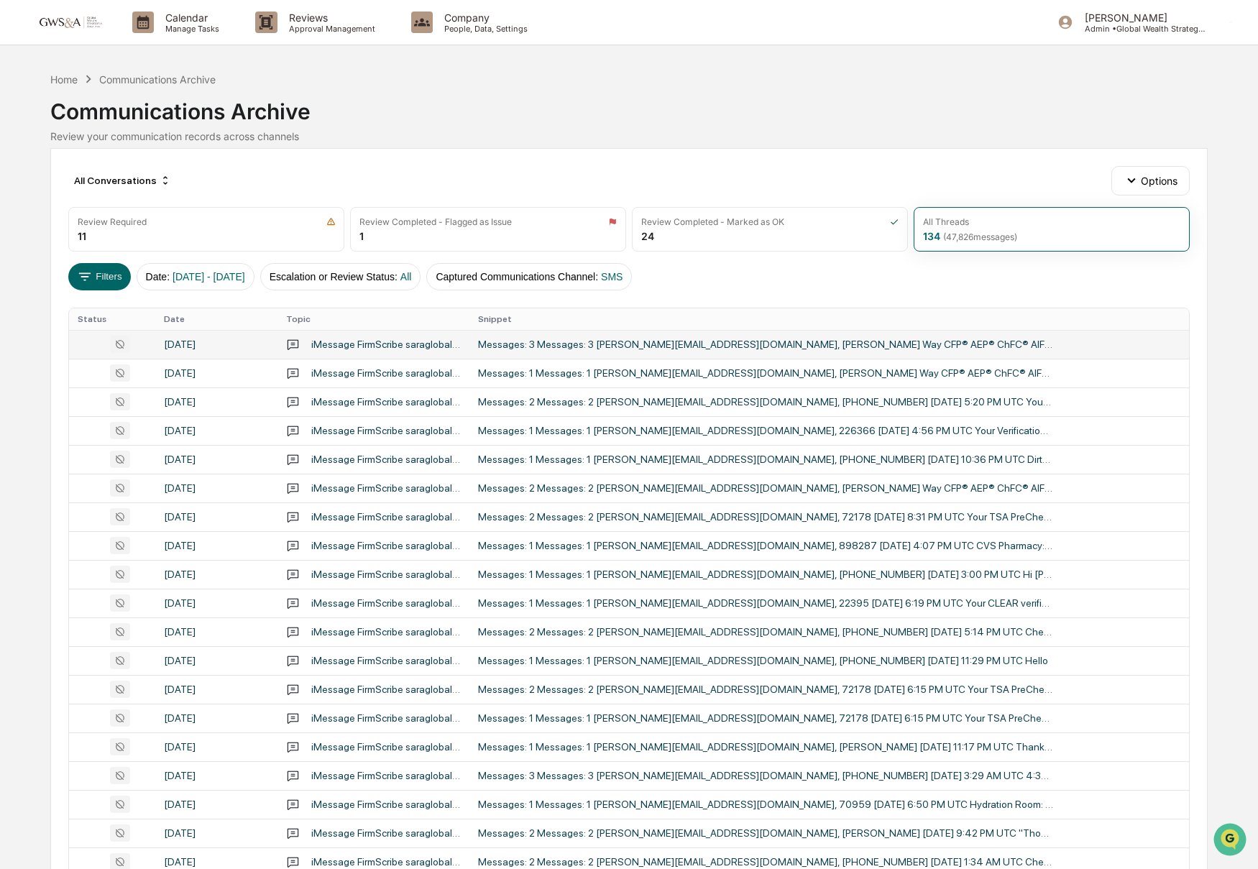
click at [395, 341] on div "iMessage FirmScribe saraglobalwealthstrategies.ios Conversation with [PERSON_NA…" at bounding box center [386, 345] width 150 height 12
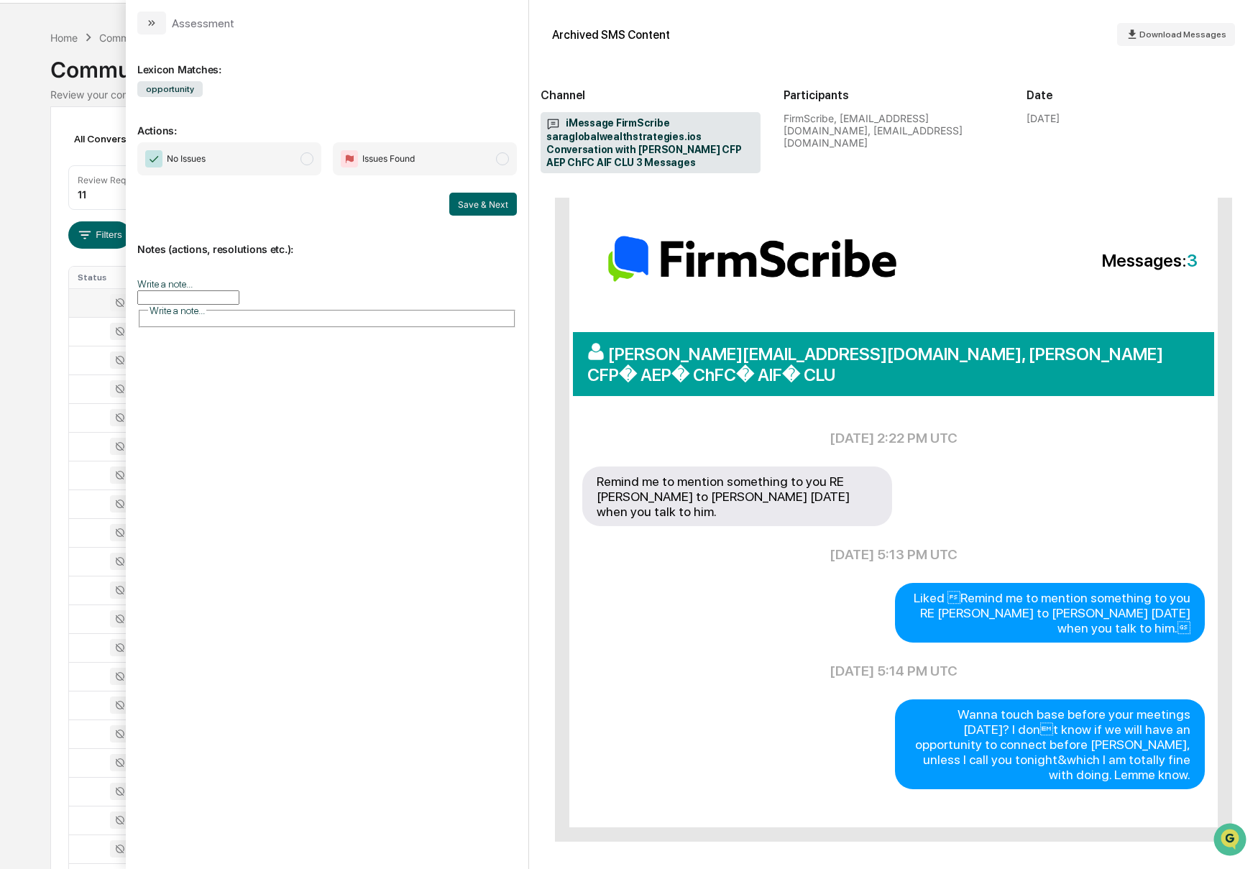
scroll to position [44, 0]
click at [151, 27] on icon "modal" at bounding box center [152, 23] width 12 height 12
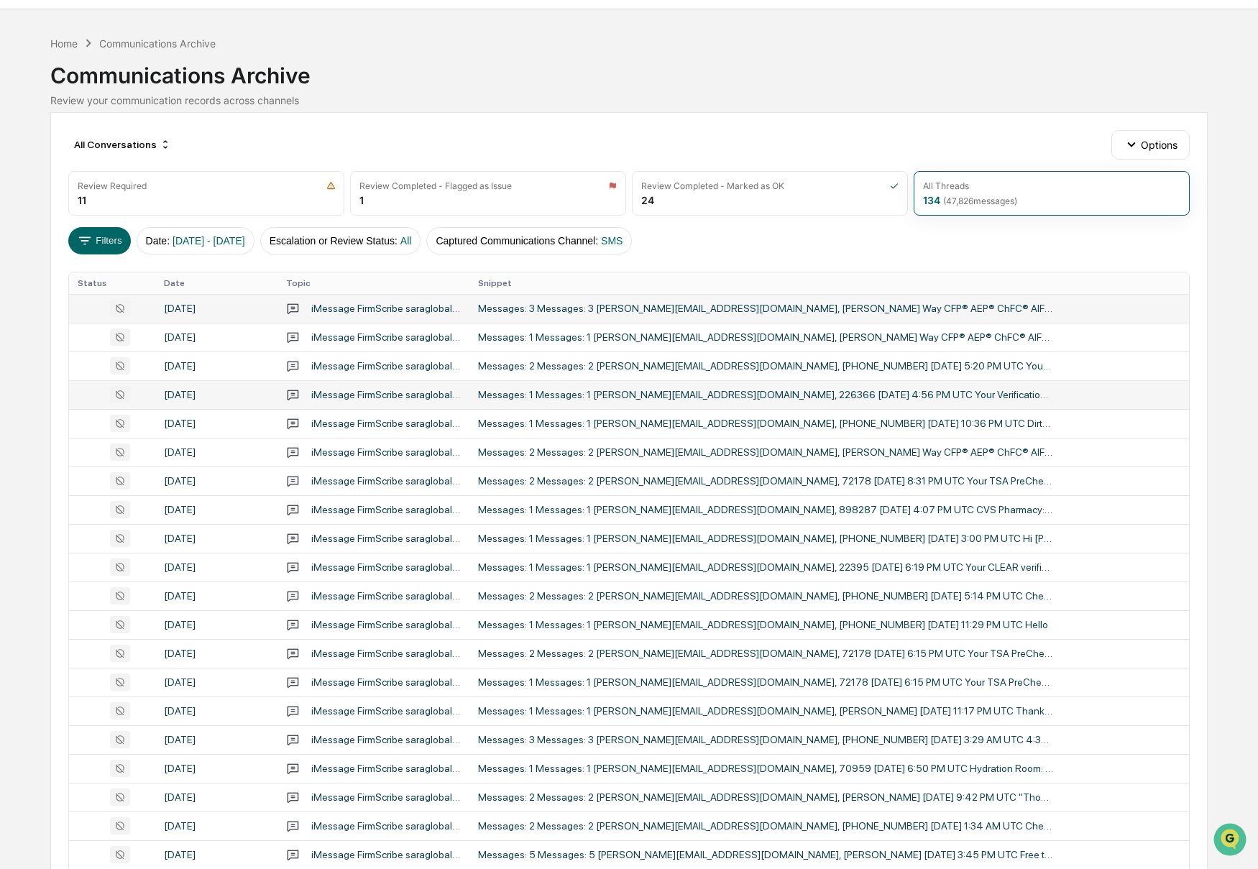
scroll to position [34, 0]
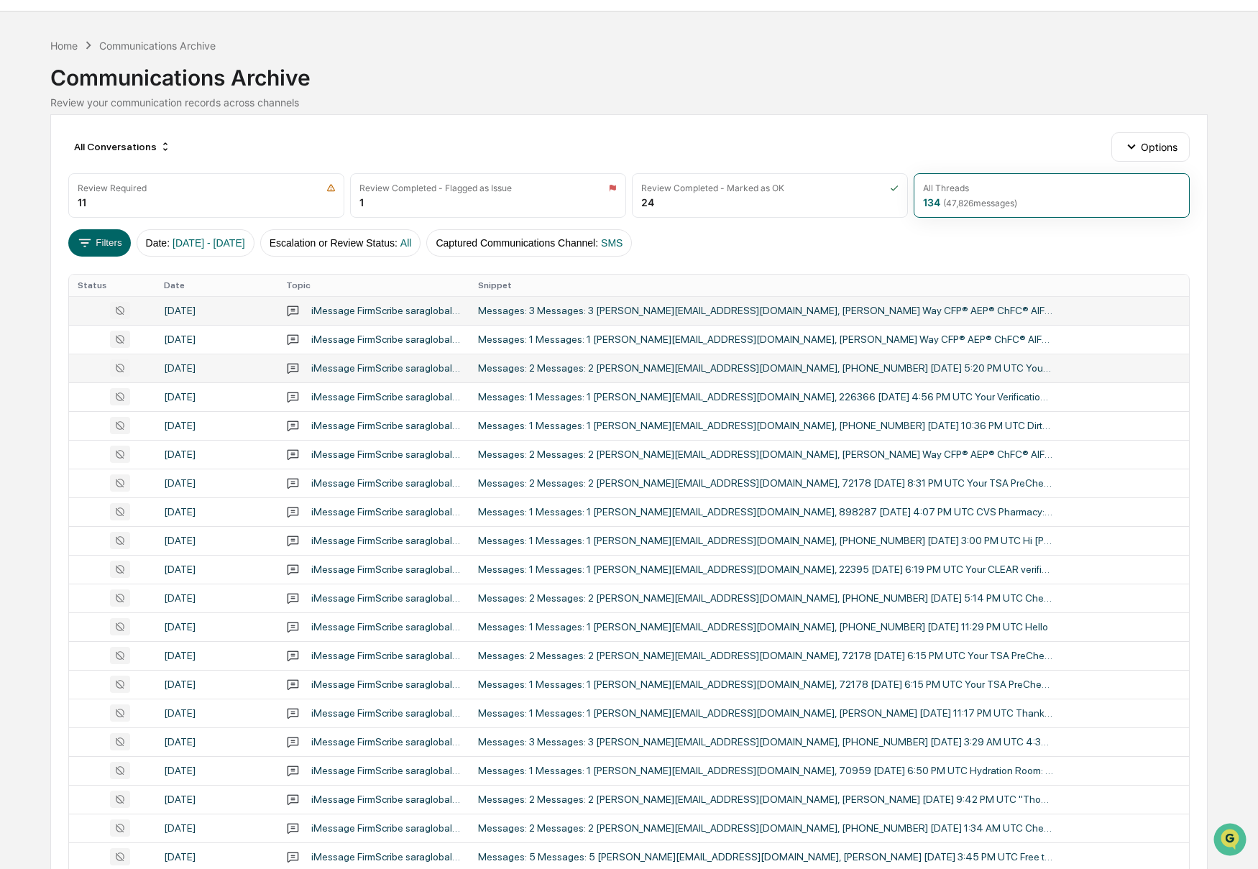
click at [579, 370] on div "Messages: 2 Messages: 2 [PERSON_NAME][EMAIL_ADDRESS][DOMAIN_NAME], [PHONE_NUMBE…" at bounding box center [765, 368] width 575 height 12
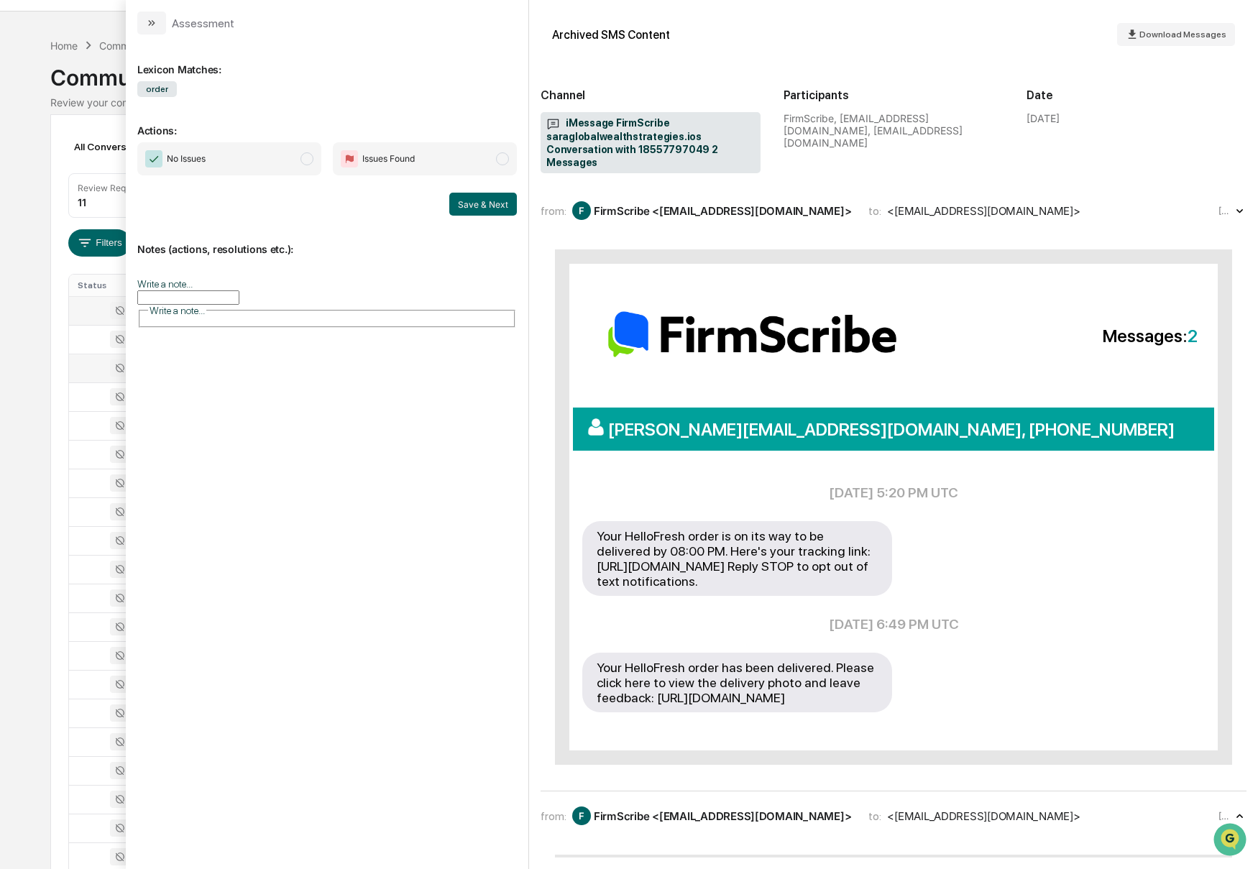
click at [693, 231] on div "from: F FirmScribe <[EMAIL_ADDRESS][DOMAIN_NAME]> to: <[EMAIL_ADDRESS][DOMAIN_N…" at bounding box center [894, 495] width 706 height 594
click at [654, 211] on div "FirmScribe <[EMAIL_ADDRESS][DOMAIN_NAME]>" at bounding box center [722, 211] width 257 height 14
click at [161, 27] on button "modal" at bounding box center [151, 23] width 29 height 23
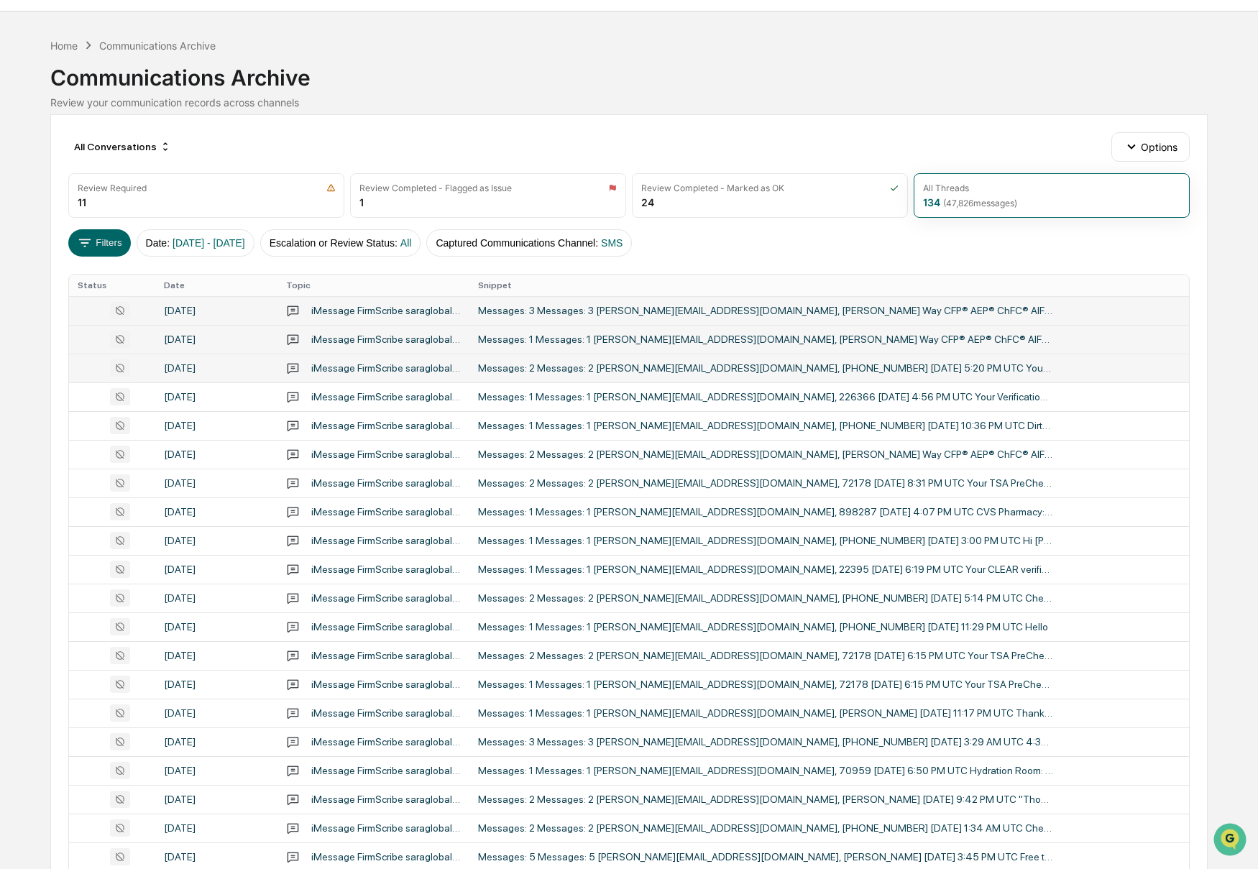
click at [505, 345] on div "Messages: 1 Messages: 1 [PERSON_NAME][EMAIL_ADDRESS][DOMAIN_NAME], [PERSON_NAME…" at bounding box center [765, 340] width 575 height 12
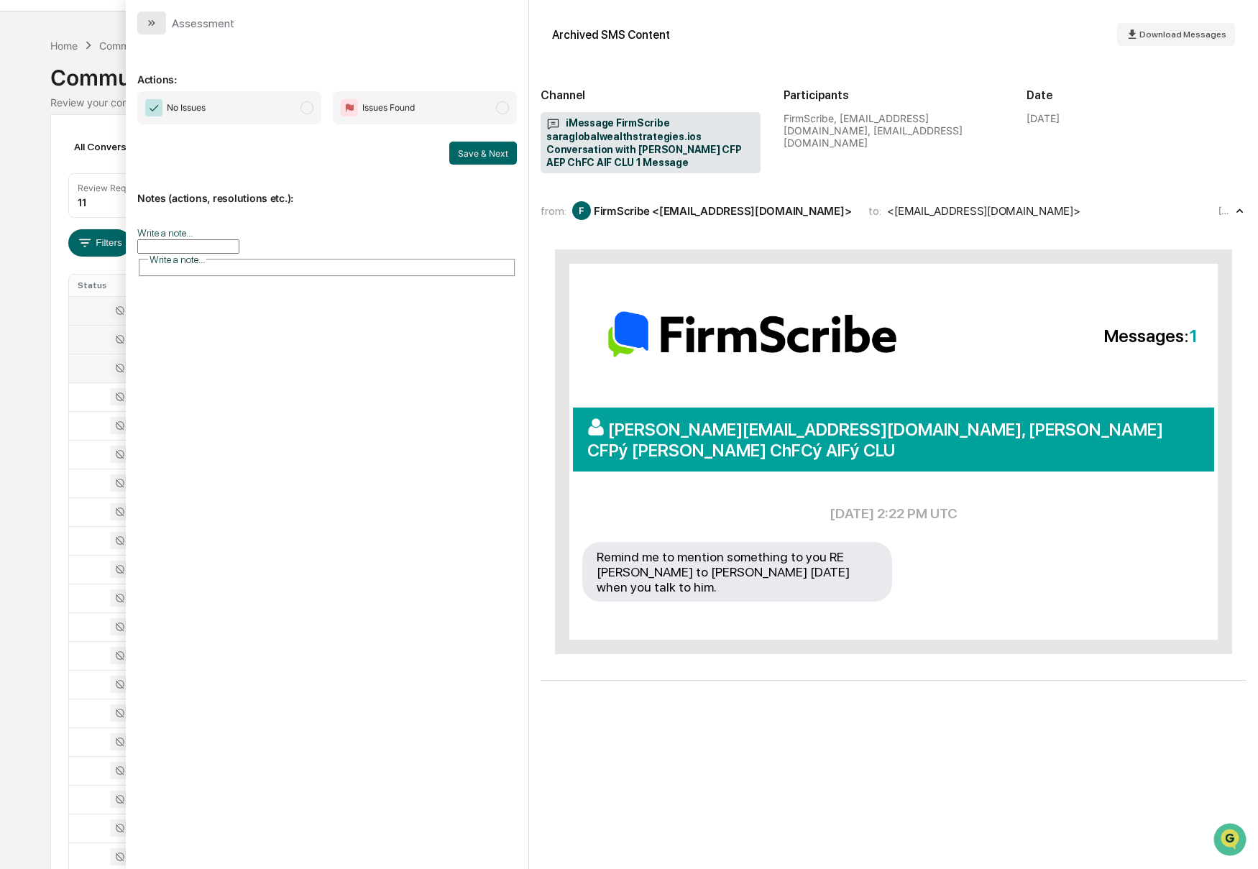
click at [154, 24] on icon "modal" at bounding box center [154, 23] width 4 height 6
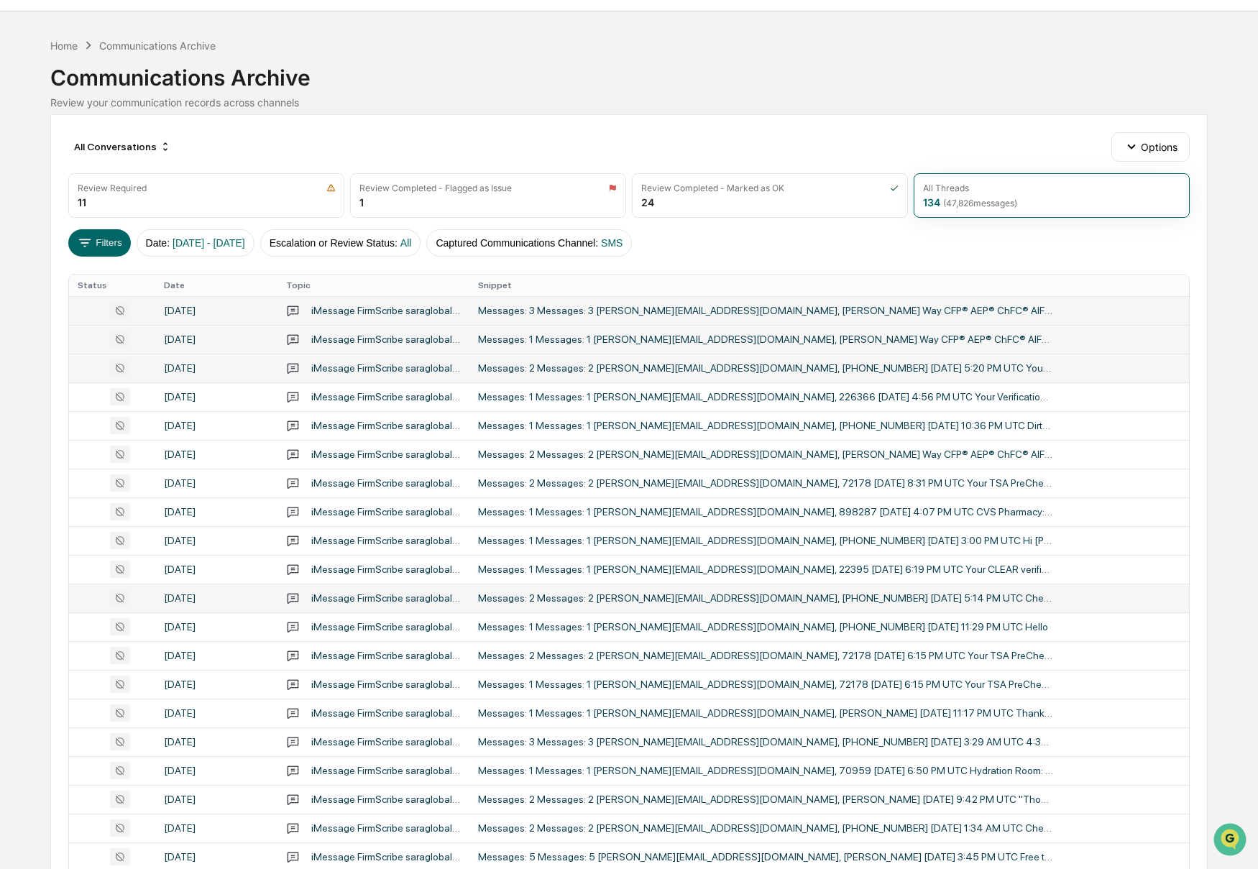
click at [950, 605] on td "Messages: 2 Messages: 2 [PERSON_NAME][EMAIL_ADDRESS][DOMAIN_NAME], [PHONE_NUMBE…" at bounding box center [829, 598] width 720 height 29
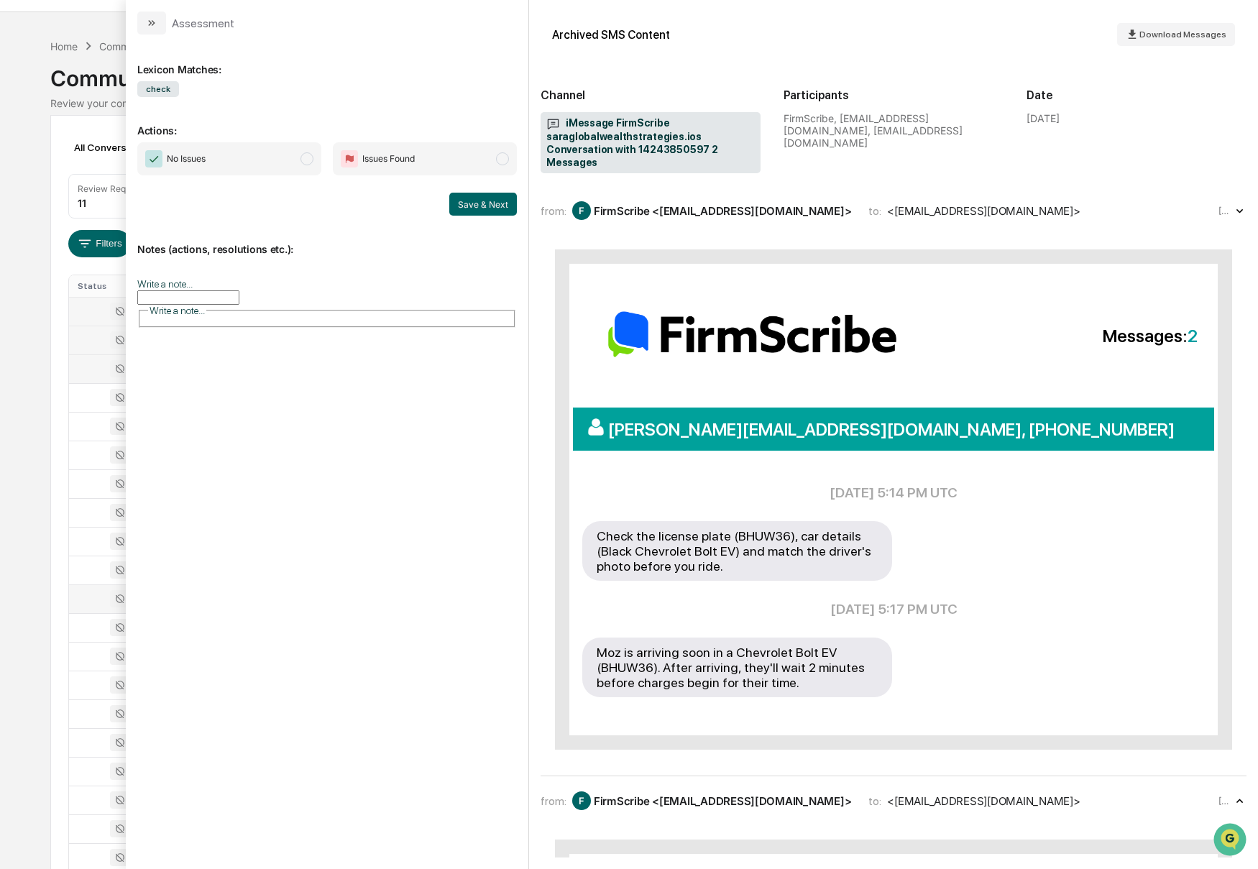
scroll to position [31, 0]
click at [156, 27] on icon "modal" at bounding box center [152, 23] width 12 height 12
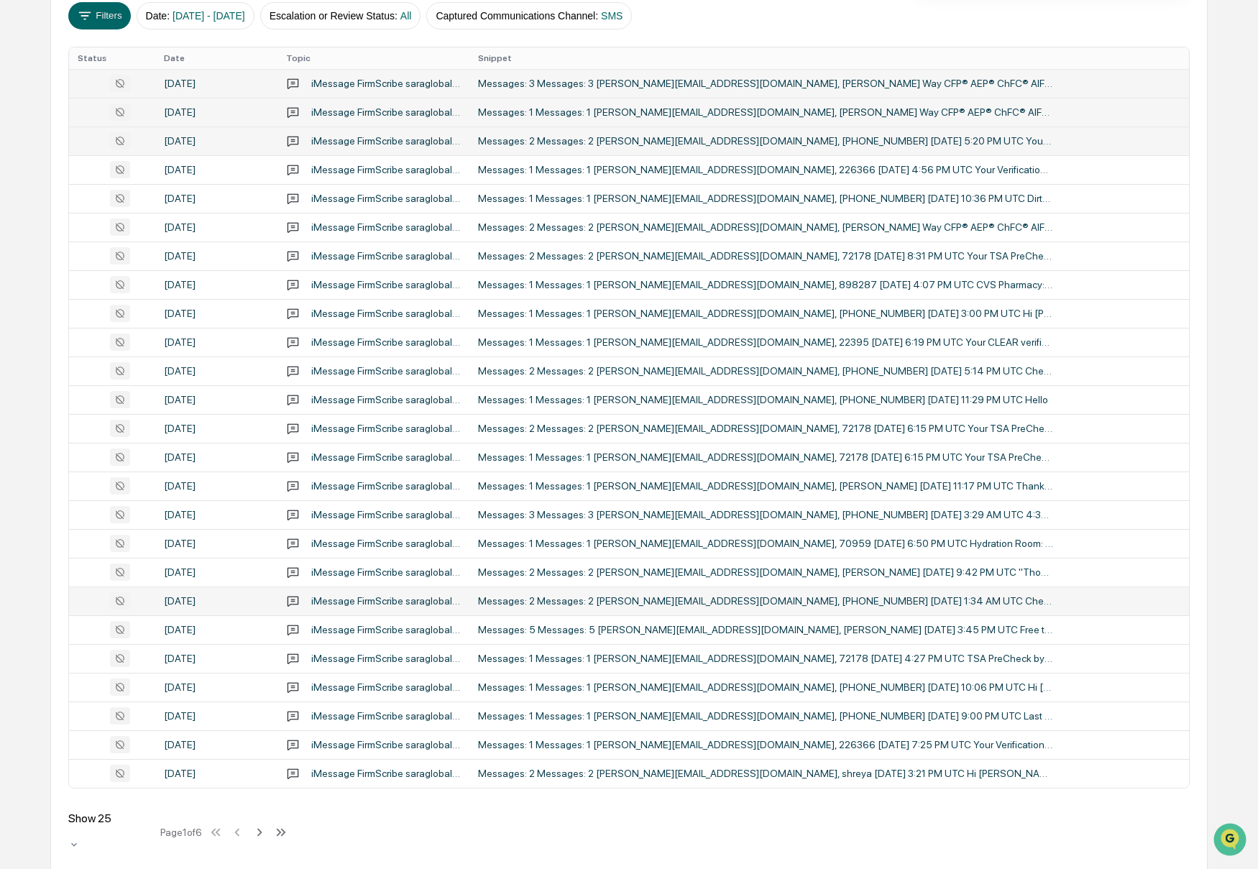
scroll to position [262, 0]
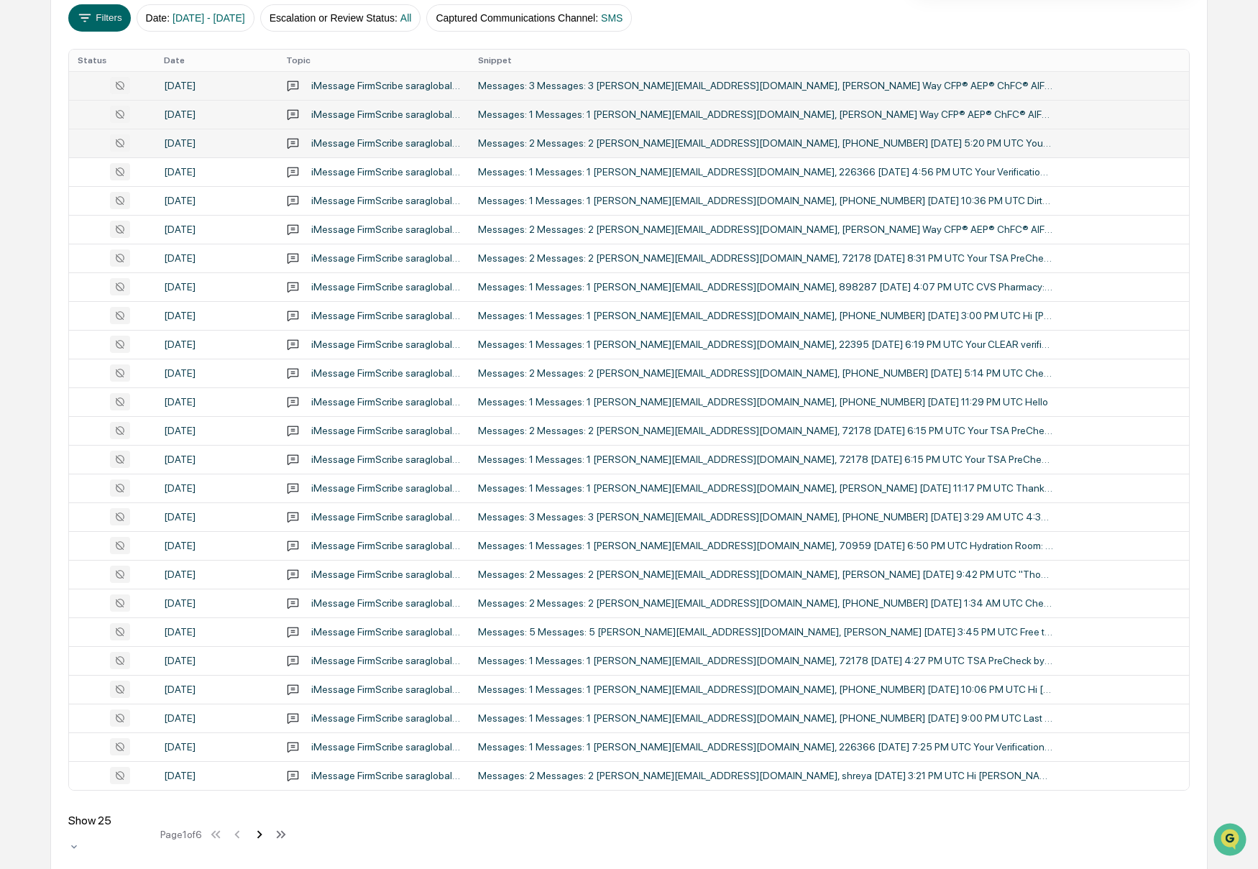
click at [267, 827] on icon at bounding box center [260, 835] width 16 height 16
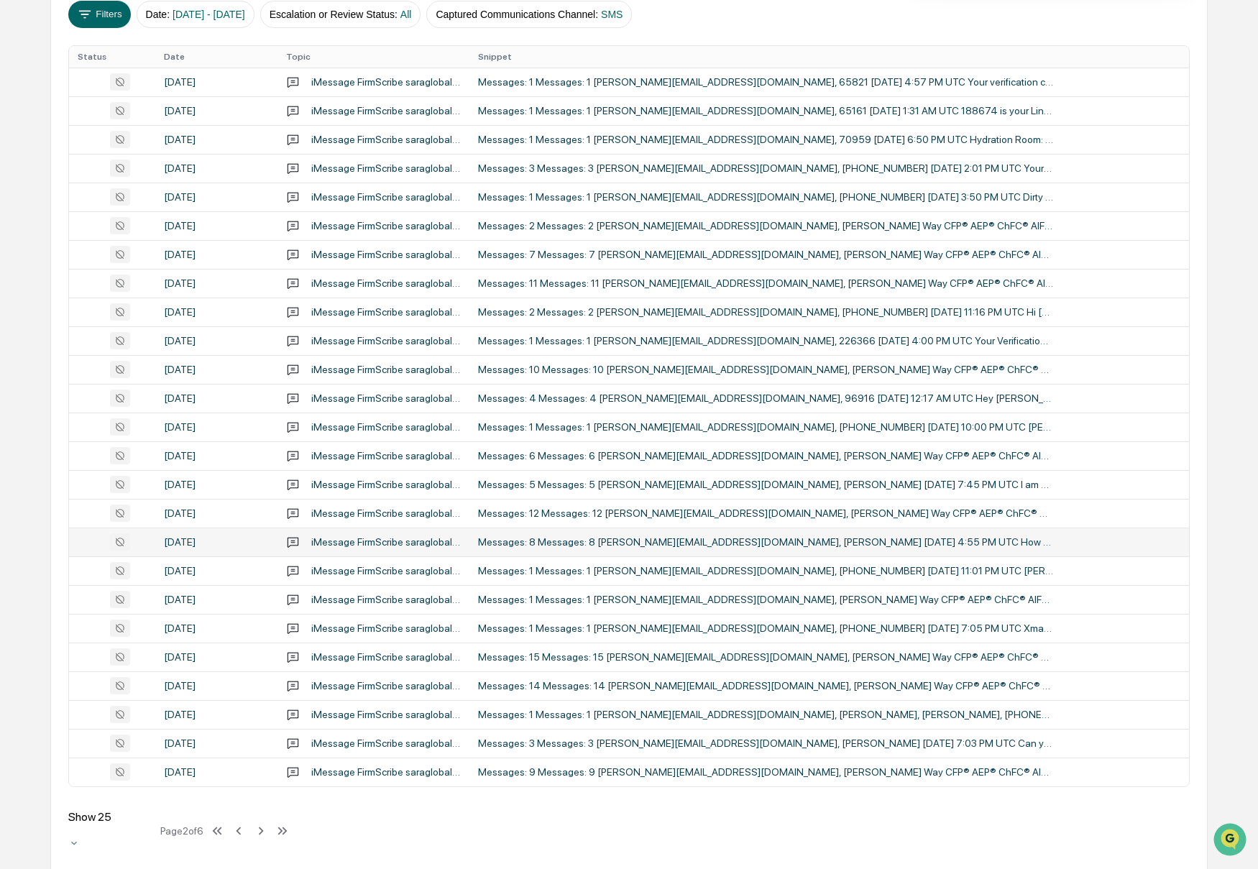
click at [929, 541] on div "Messages: 8 Messages: 8 [PERSON_NAME][EMAIL_ADDRESS][DOMAIN_NAME], [PERSON_NAME…" at bounding box center [765, 542] width 575 height 12
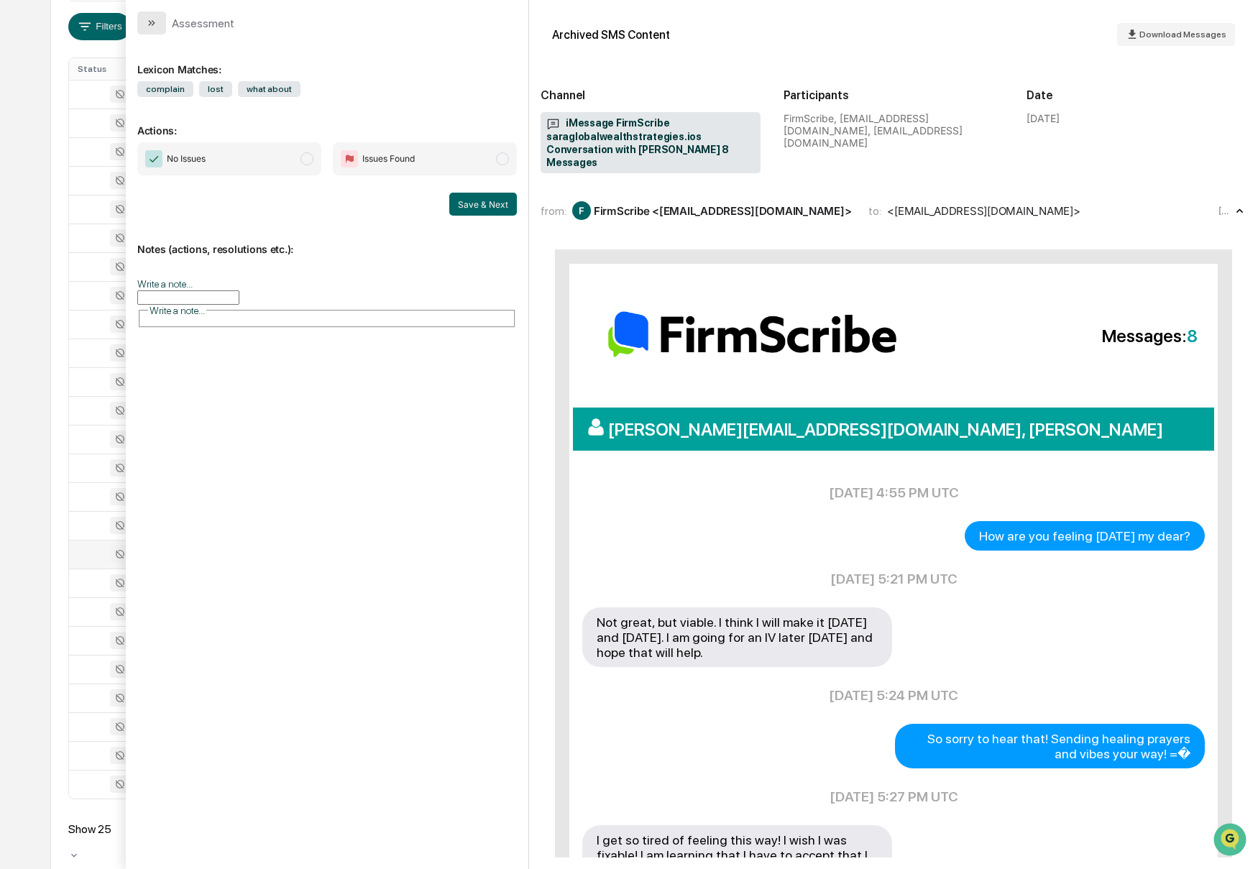
click at [156, 26] on icon "modal" at bounding box center [152, 23] width 12 height 12
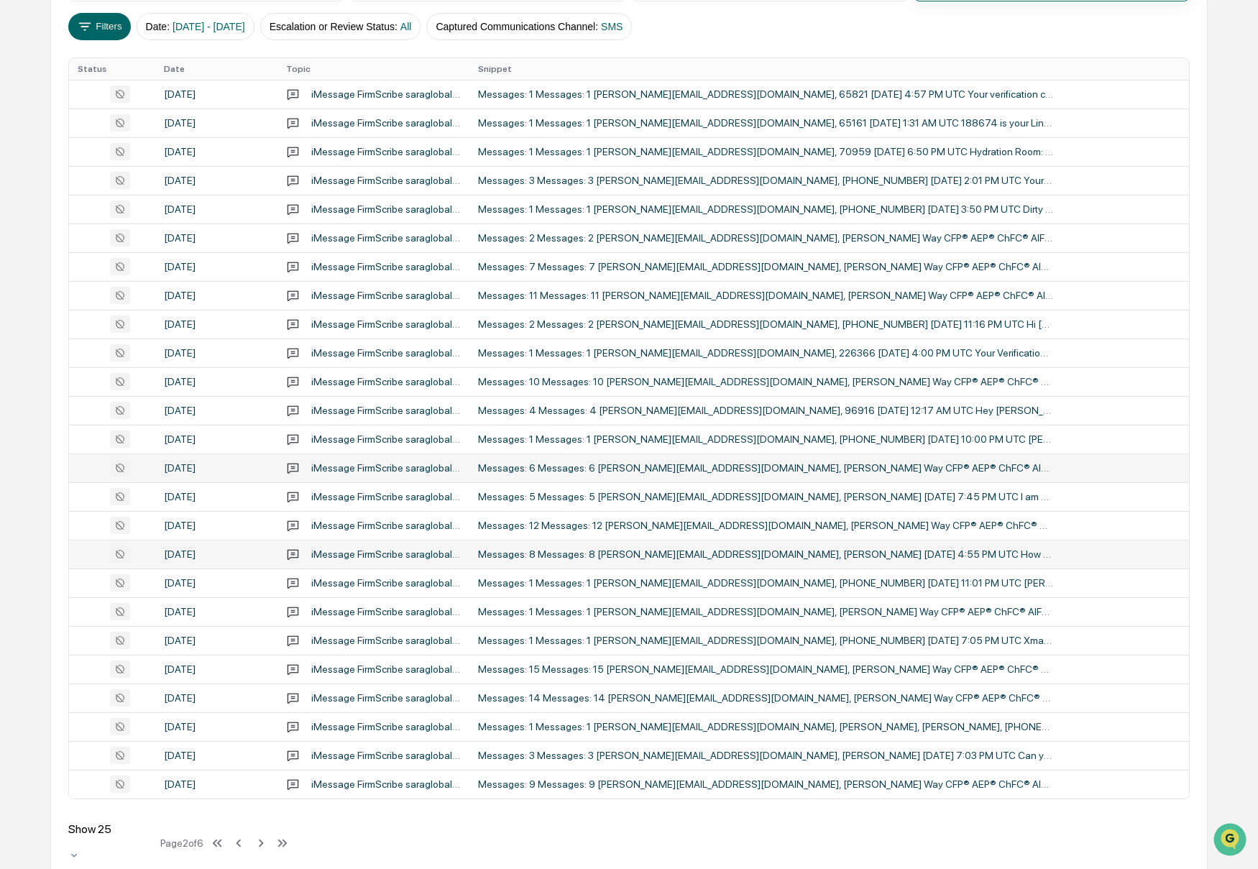
scroll to position [262, 0]
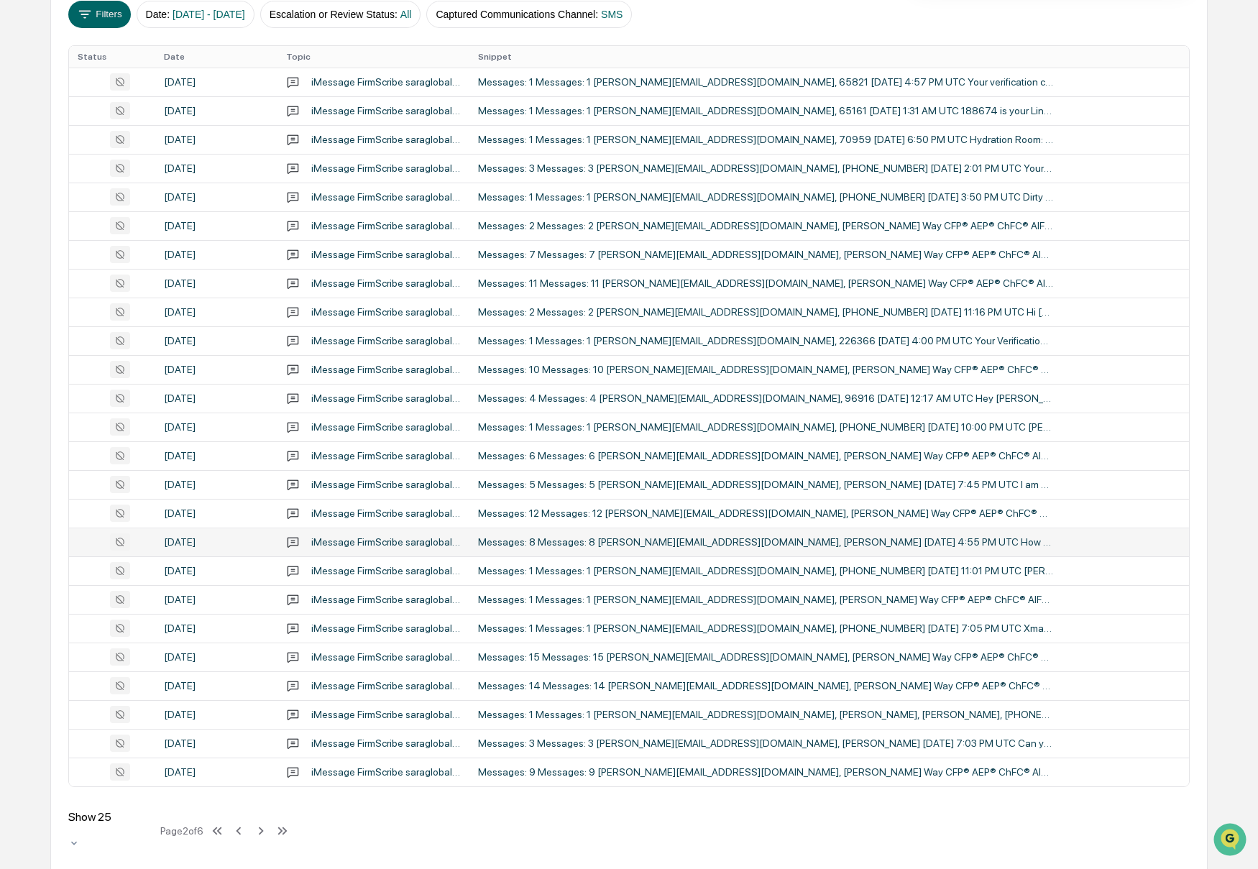
click at [268, 825] on icon at bounding box center [261, 831] width 16 height 16
click at [934, 546] on div "Messages: 3 Messages: 3 [PERSON_NAME][EMAIL_ADDRESS][DOMAIN_NAME], [PHONE_NUMBE…" at bounding box center [765, 542] width 575 height 12
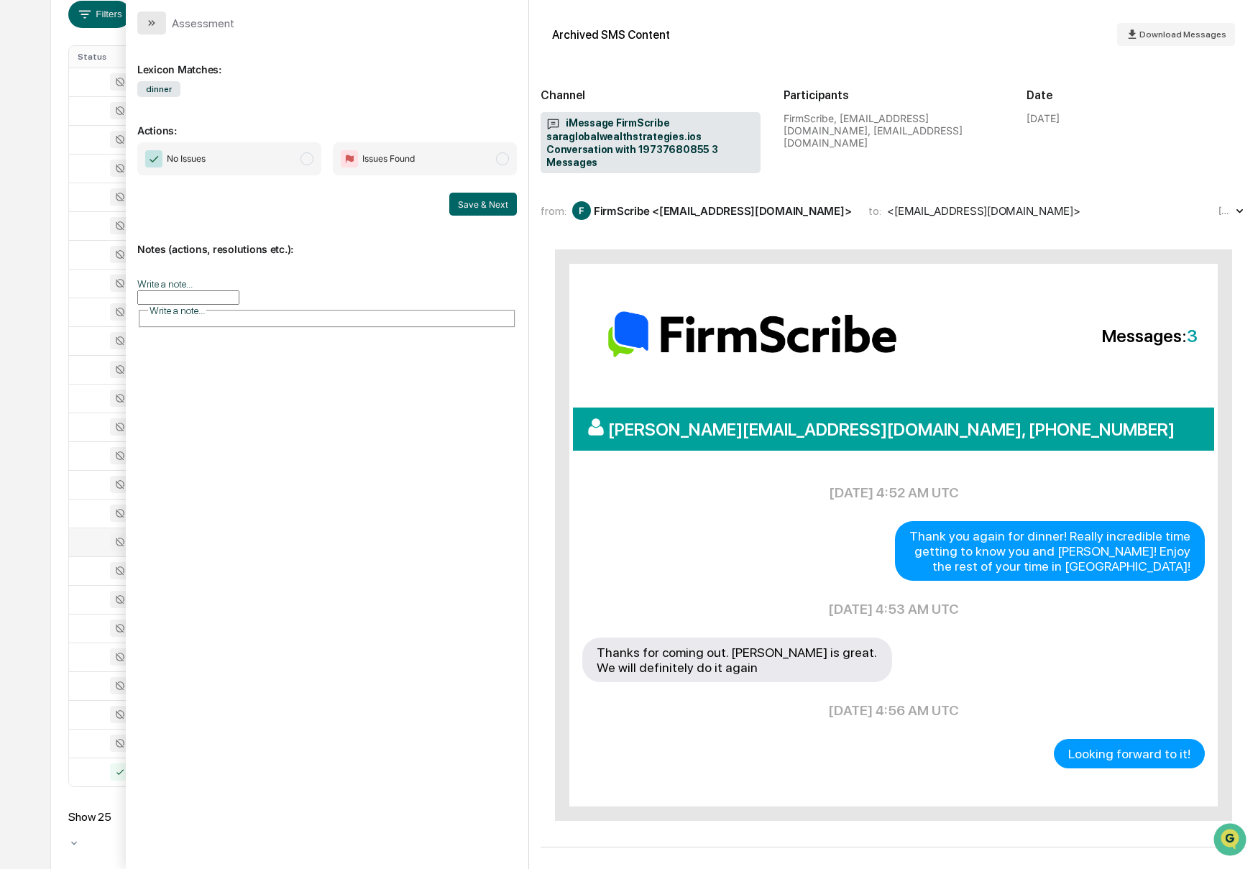
click at [150, 33] on button "modal" at bounding box center [151, 23] width 29 height 23
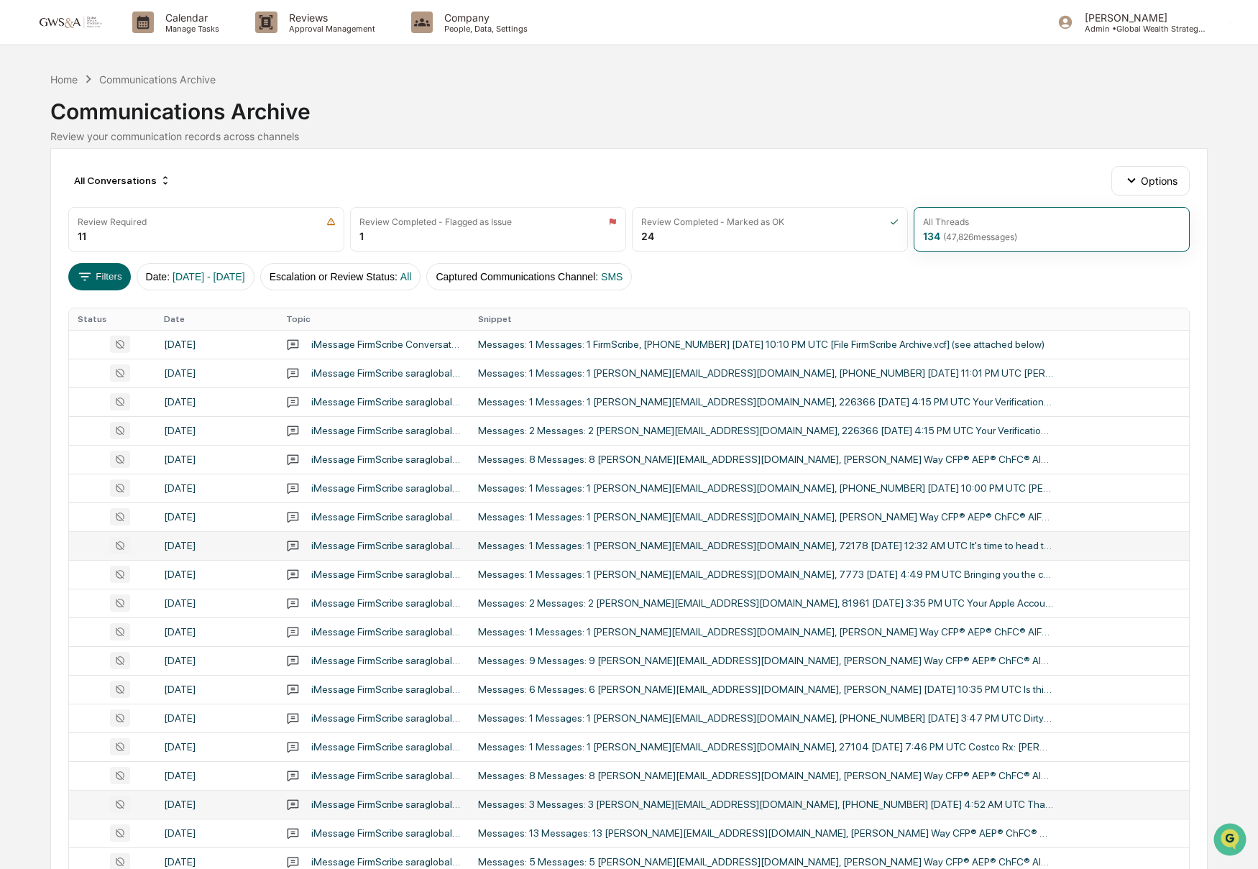
scroll to position [262, 0]
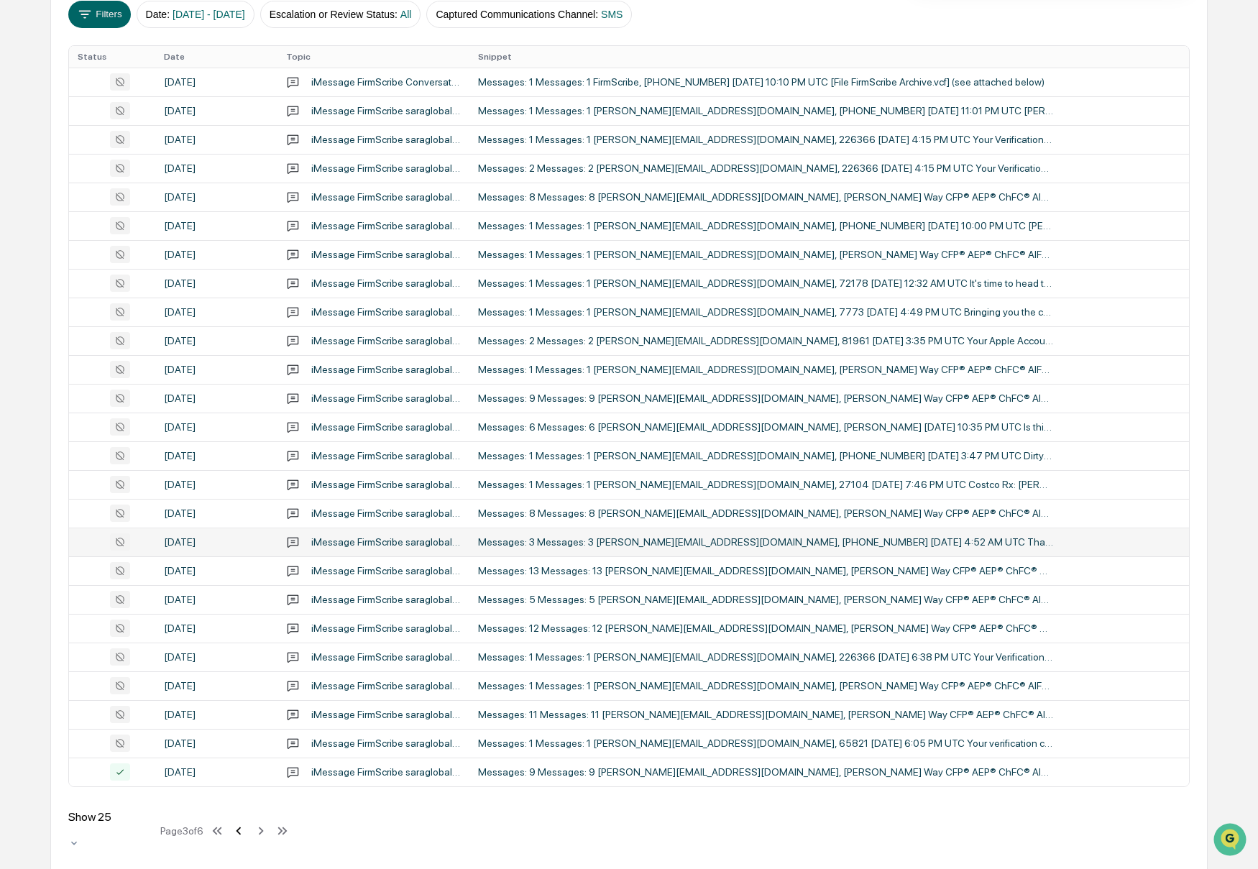
click at [247, 828] on icon at bounding box center [239, 831] width 16 height 16
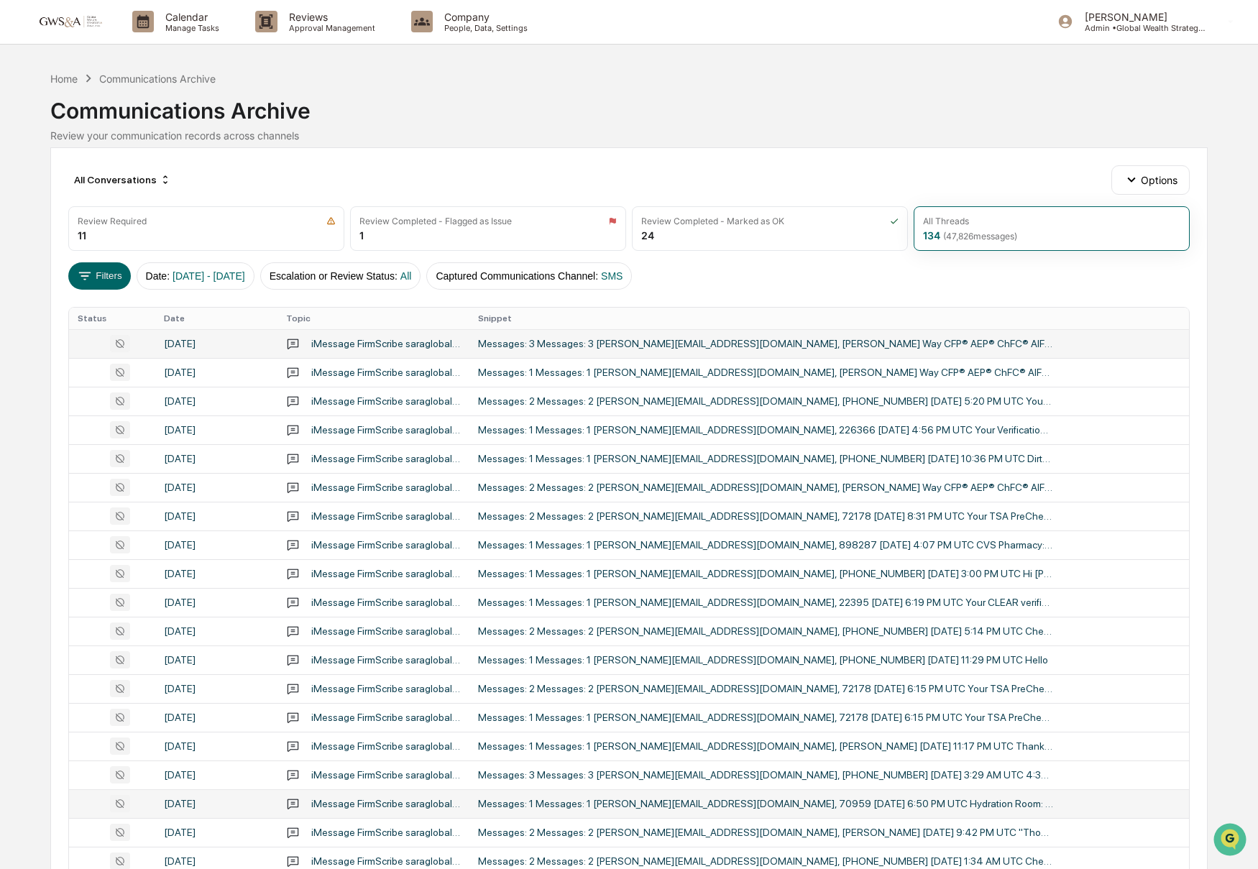
scroll to position [0, 0]
click at [787, 349] on div "Messages: 3 Messages: 3 [PERSON_NAME][EMAIL_ADDRESS][DOMAIN_NAME], [PERSON_NAME…" at bounding box center [765, 345] width 575 height 12
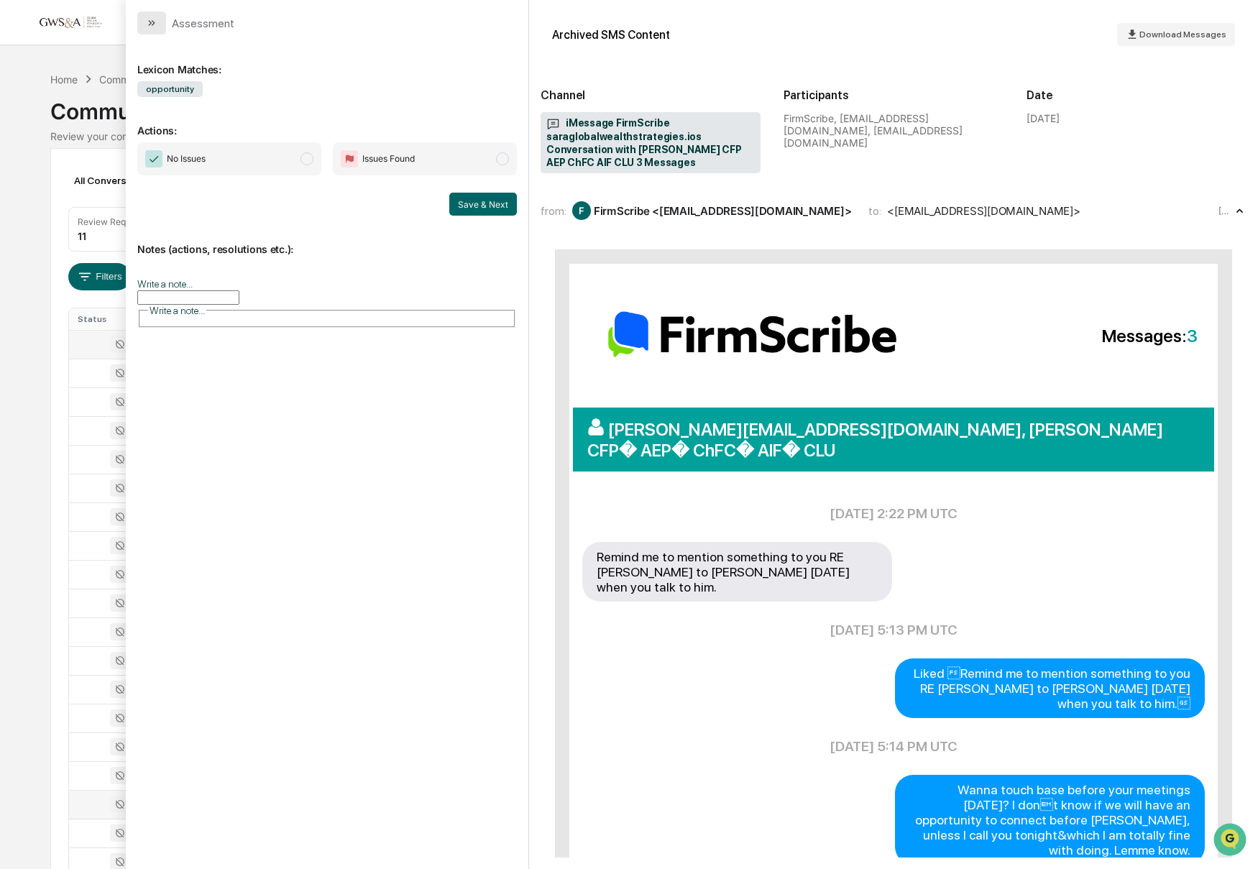
click at [147, 24] on icon "modal" at bounding box center [152, 23] width 12 height 12
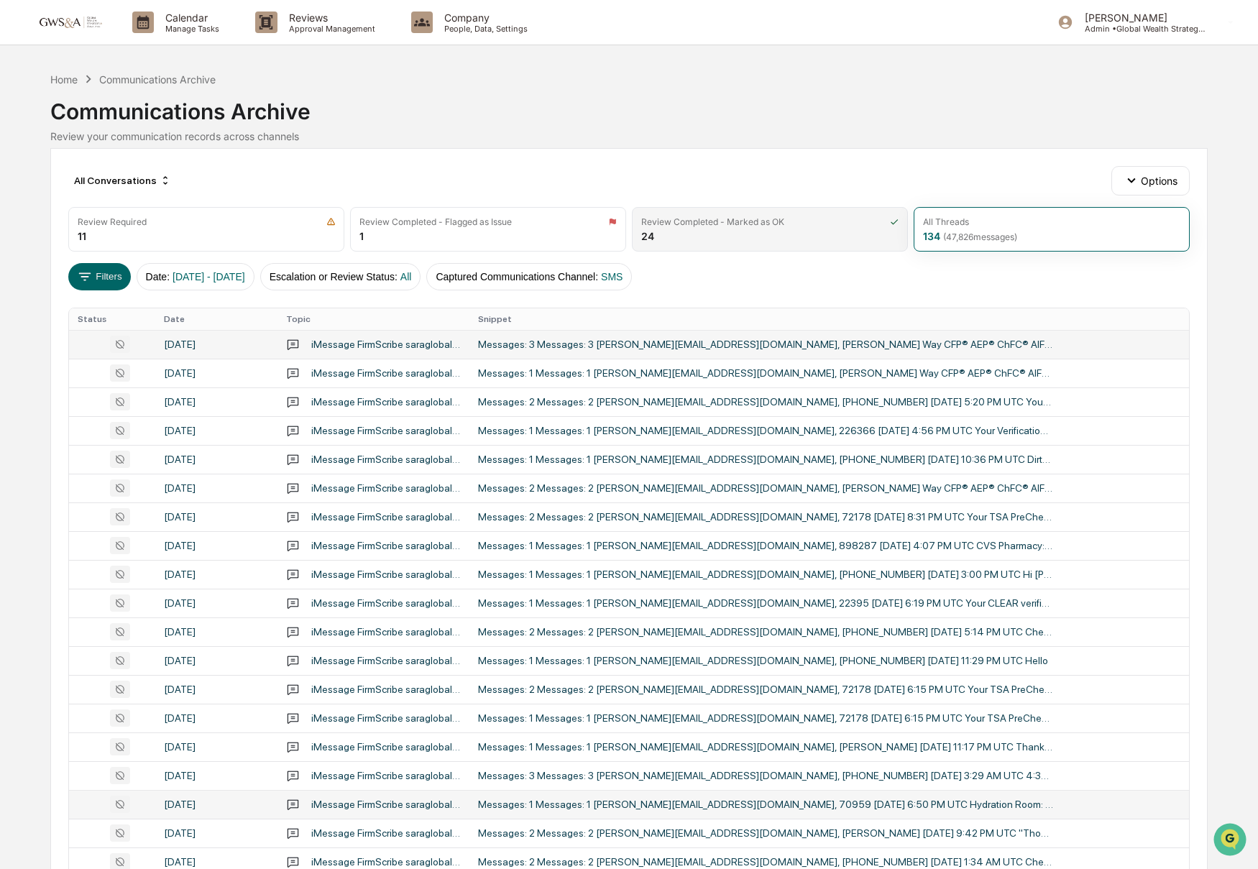
click at [726, 229] on div "Review Completed - Marked as OK 24" at bounding box center [770, 229] width 276 height 45
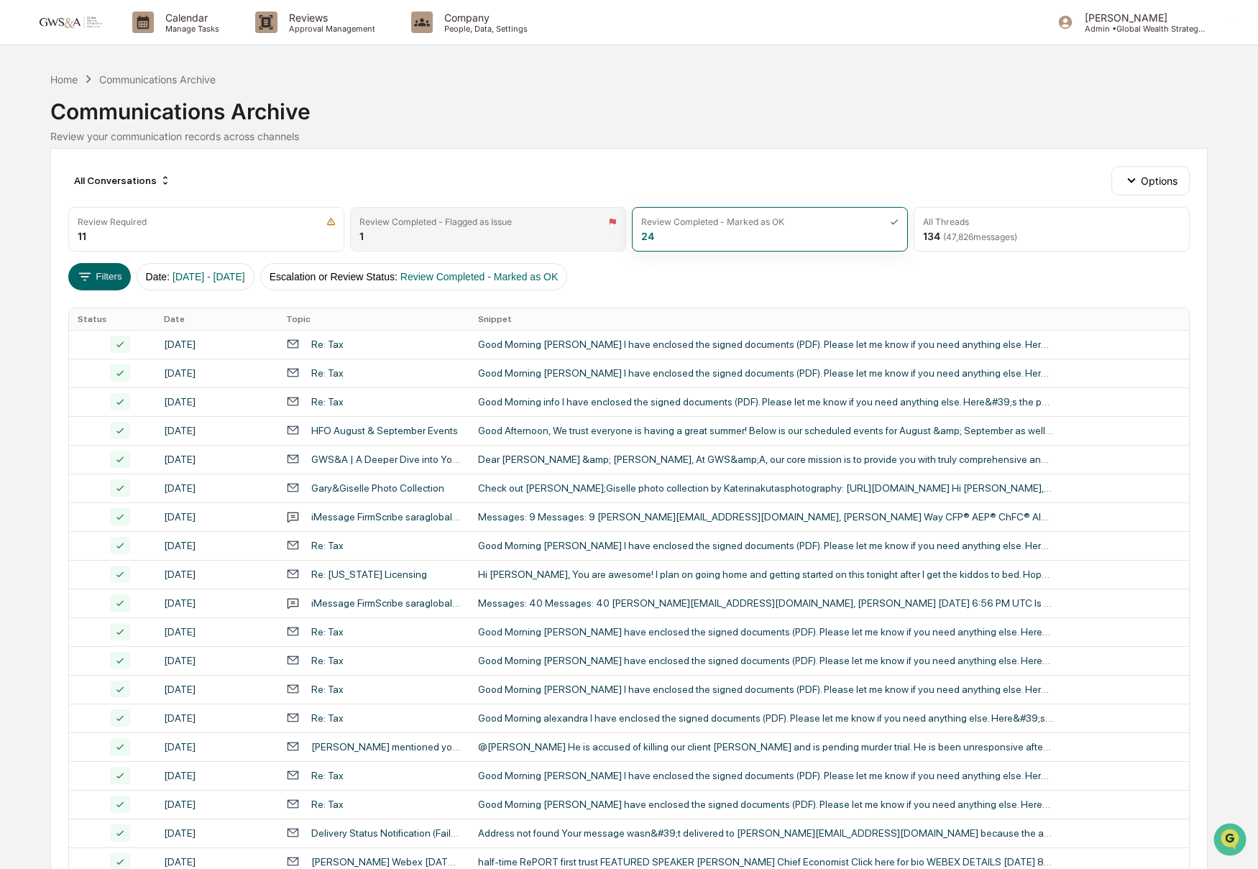
drag, startPoint x: 503, startPoint y: 237, endPoint x: 427, endPoint y: 234, distance: 76.2
click at [503, 237] on div "Review Completed - Flagged as Issue 1" at bounding box center [488, 229] width 276 height 45
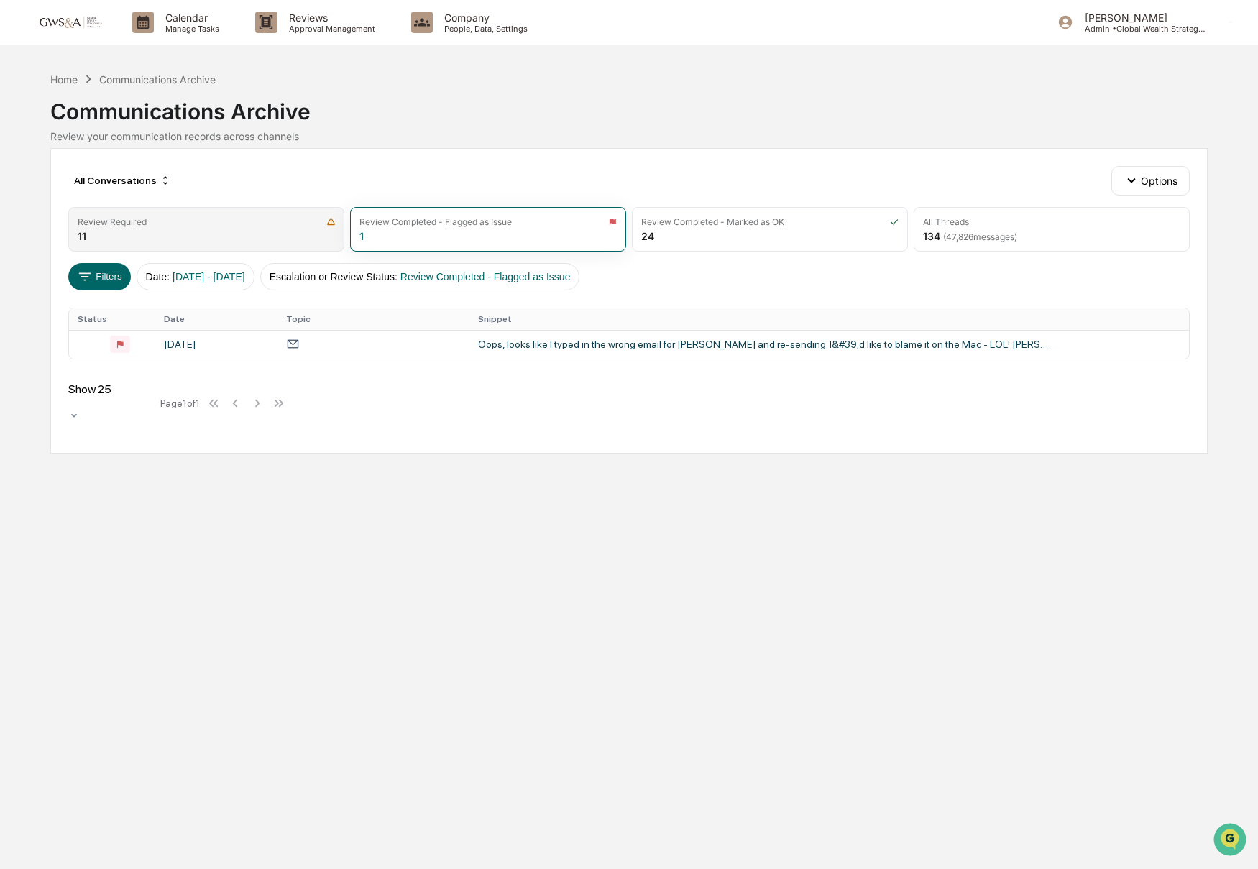
click at [250, 224] on div "Review Required" at bounding box center [206, 221] width 257 height 11
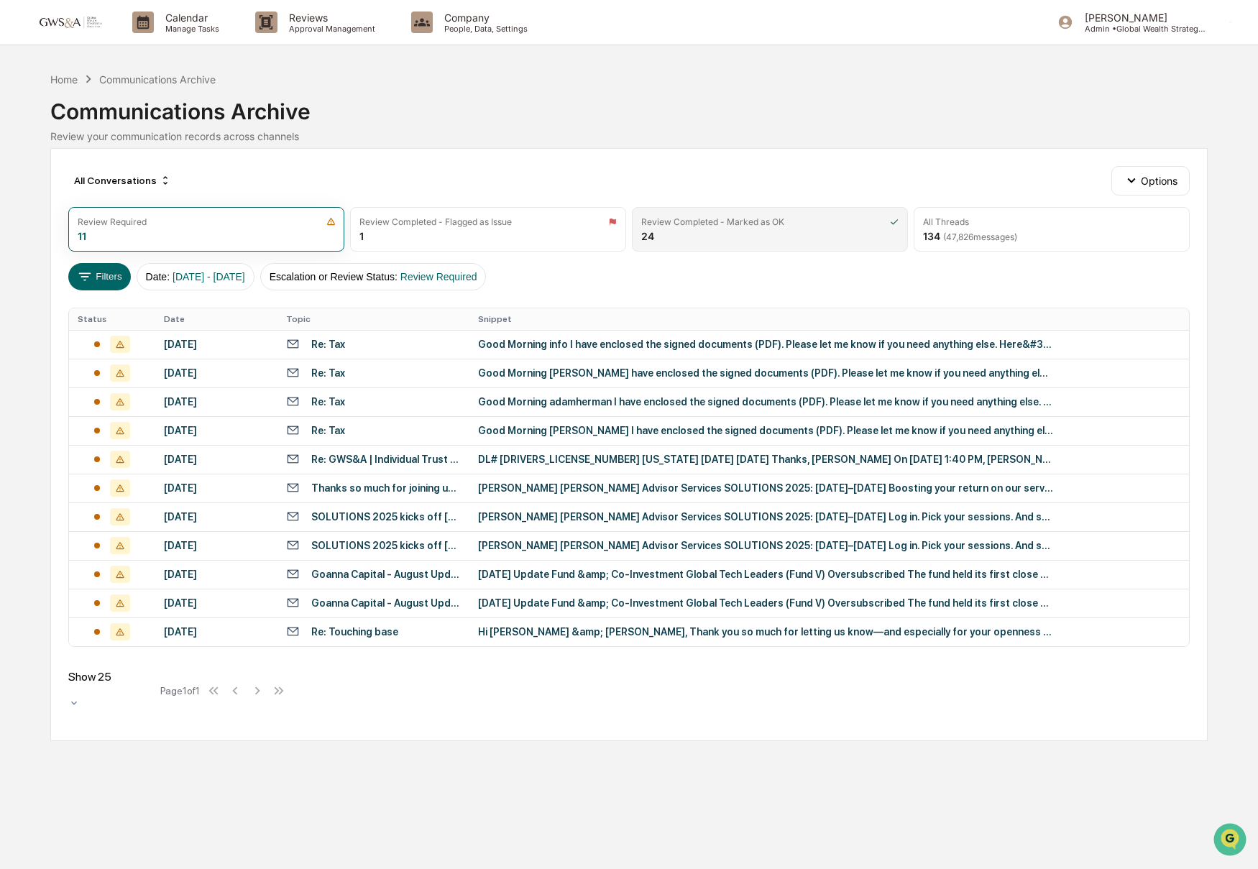
click at [743, 244] on div "Review Completed - Marked as OK 24" at bounding box center [770, 229] width 276 height 45
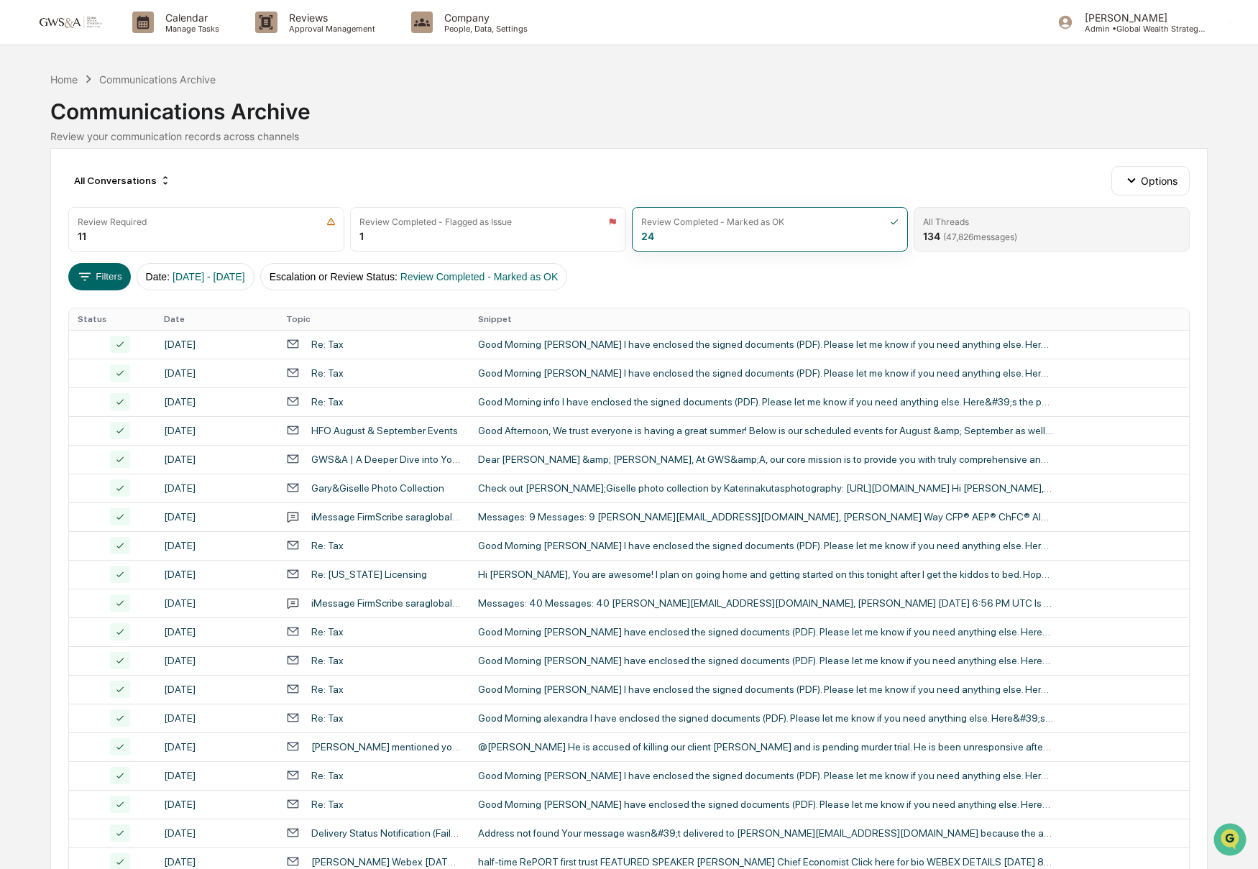
click at [1089, 226] on div "All Threads" at bounding box center [1051, 221] width 257 height 11
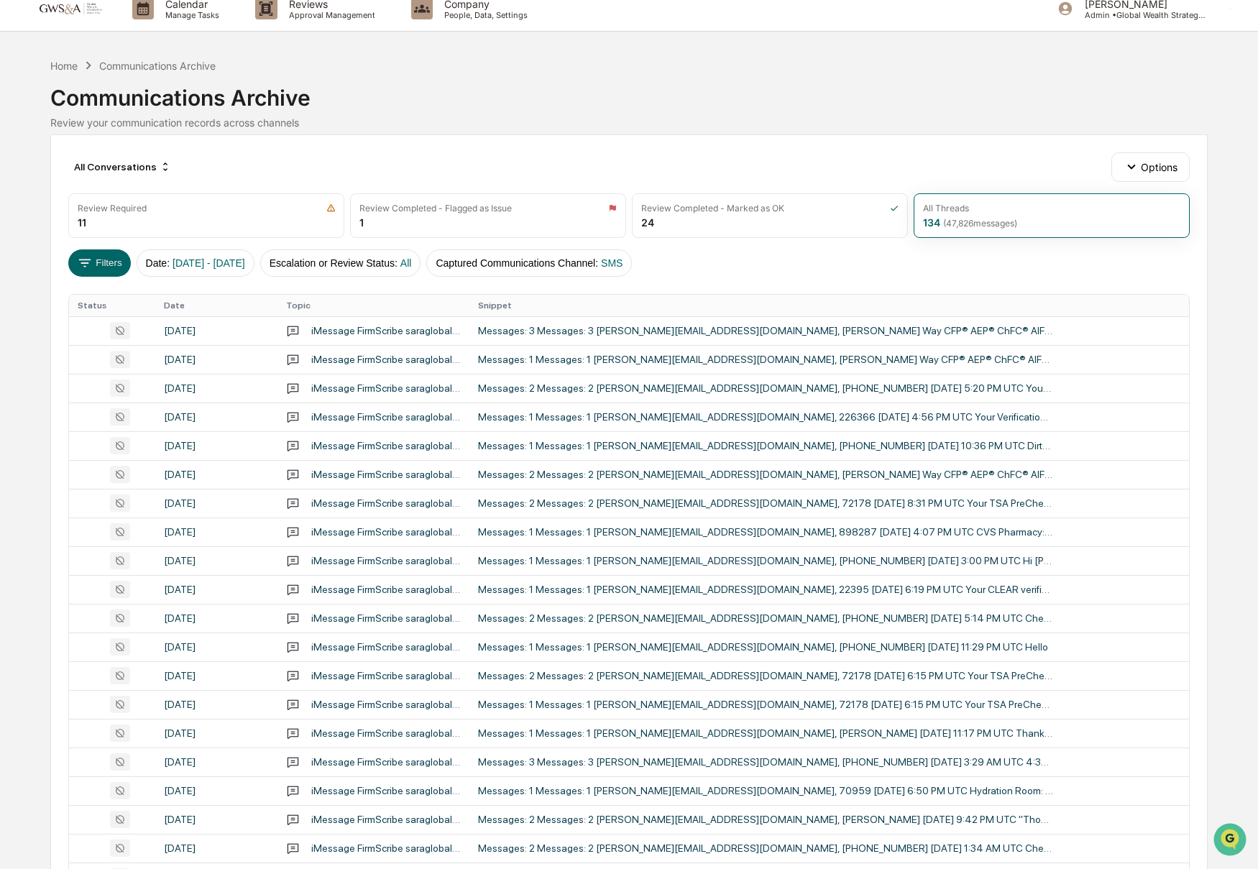
scroll to position [13, 0]
click at [177, 12] on p "Manage Tasks" at bounding box center [190, 16] width 73 height 10
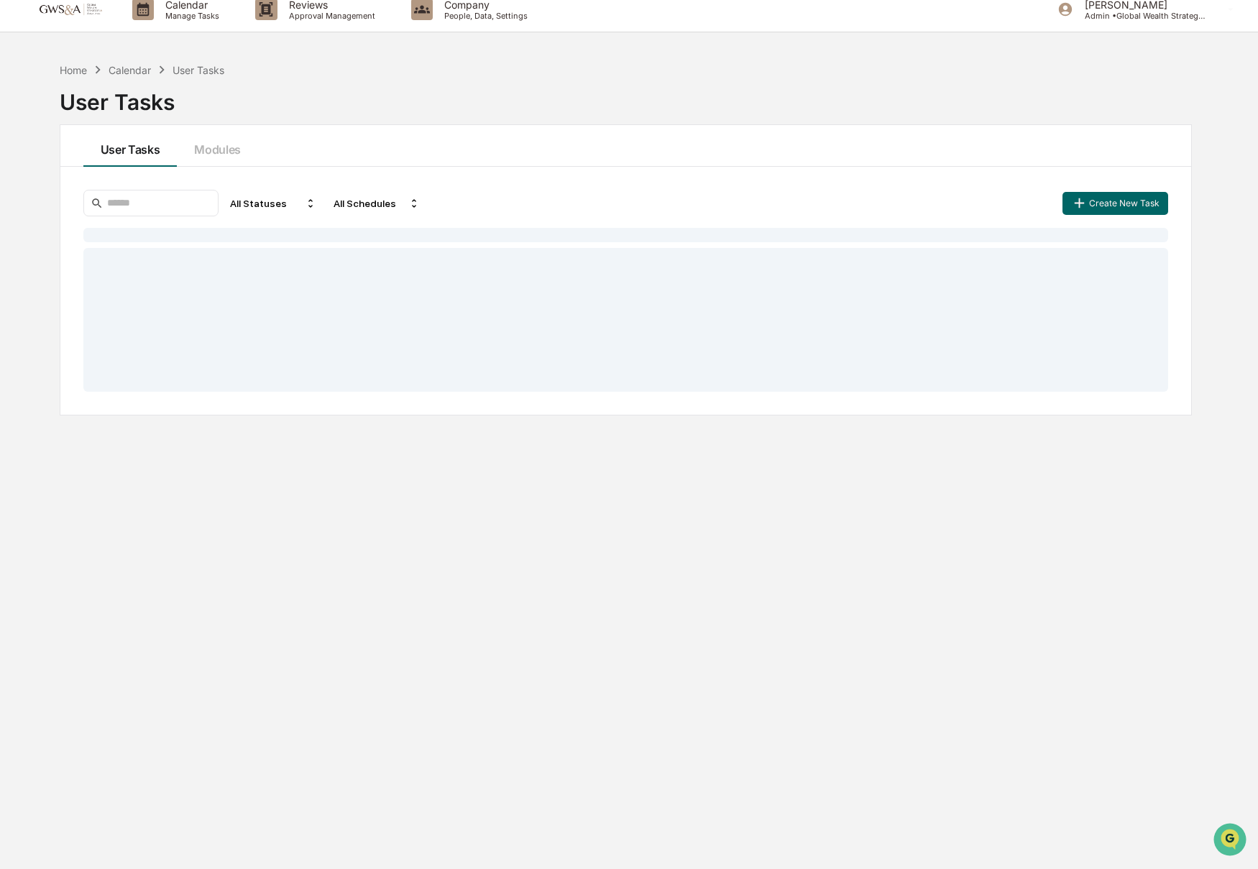
scroll to position [14, 0]
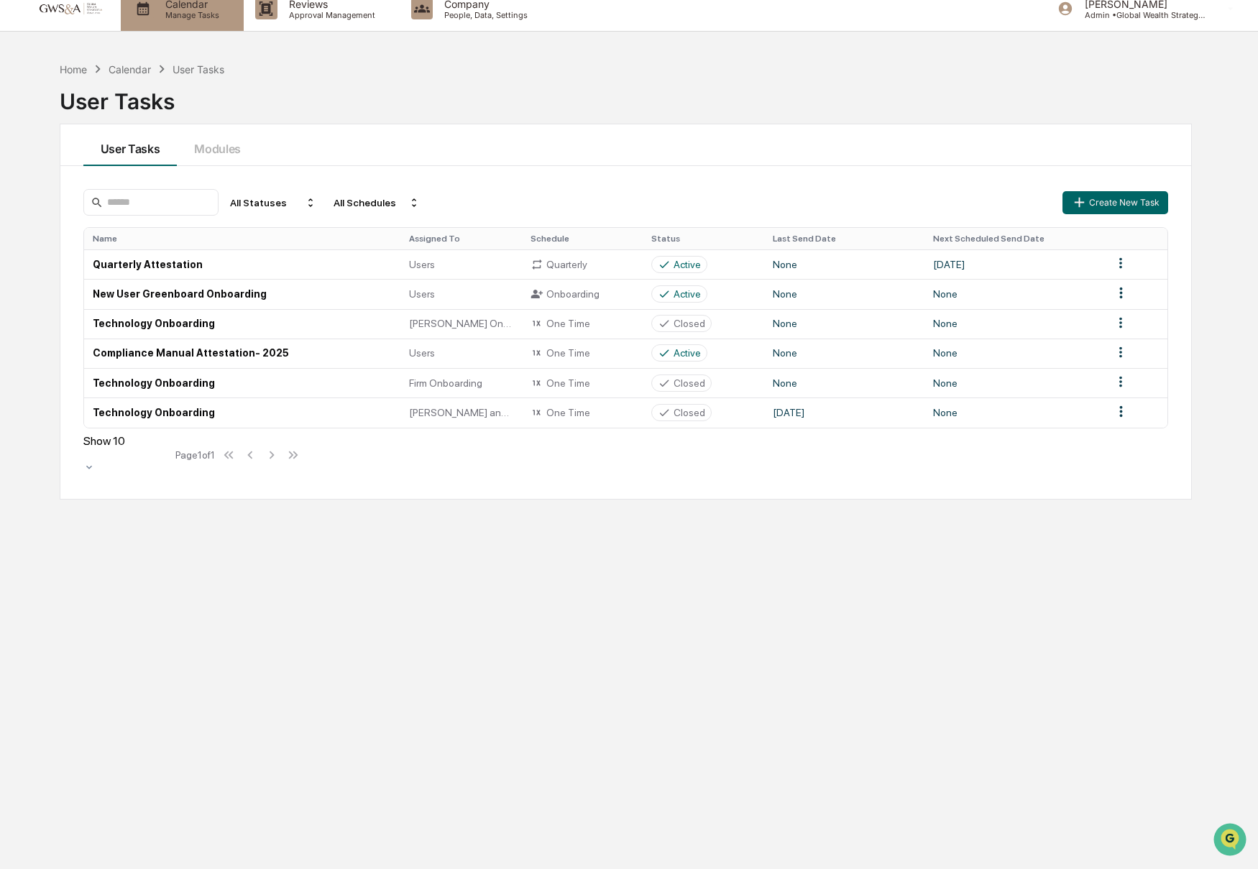
click at [155, 22] on div "Calendar Manage Tasks" at bounding box center [182, 8] width 123 height 45
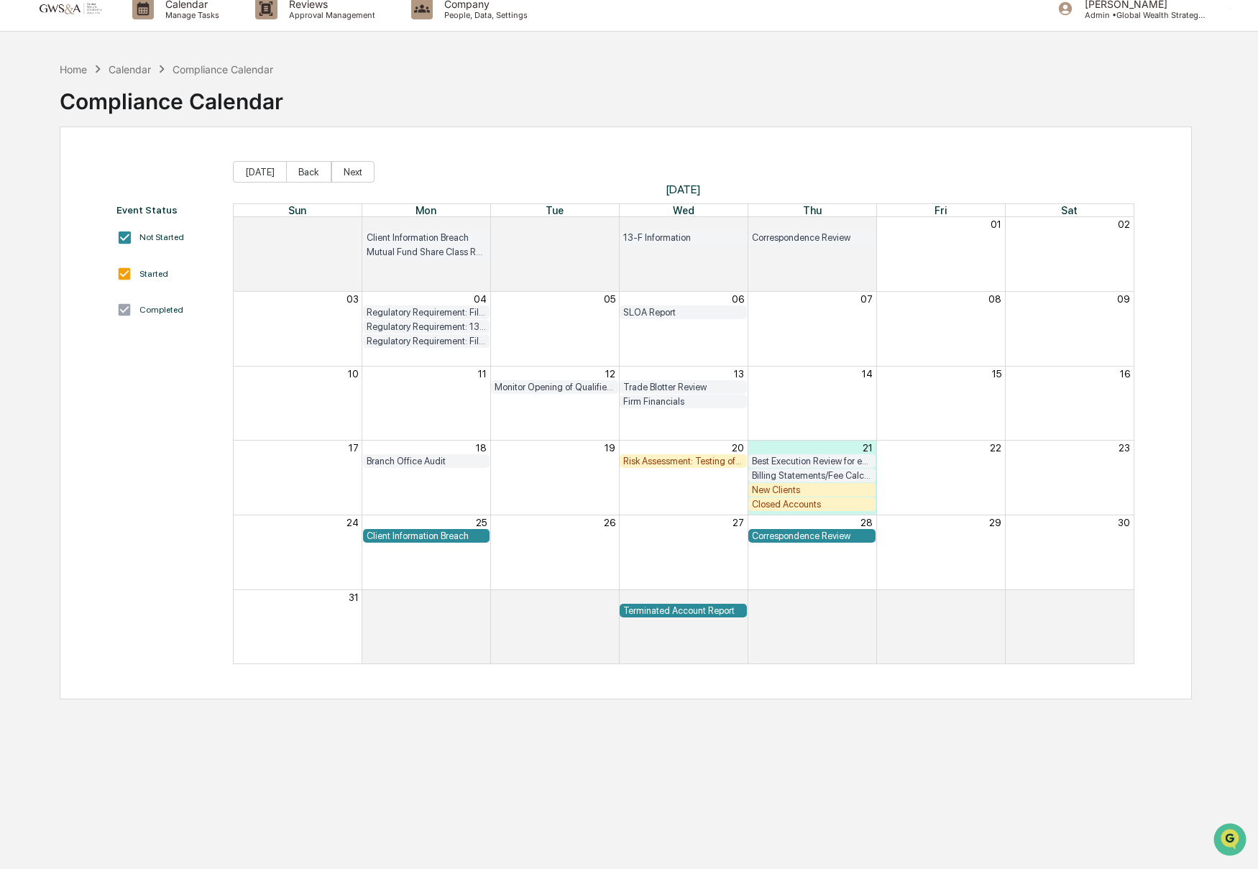
scroll to position [4, 0]
